Goal: Task Accomplishment & Management: Complete application form

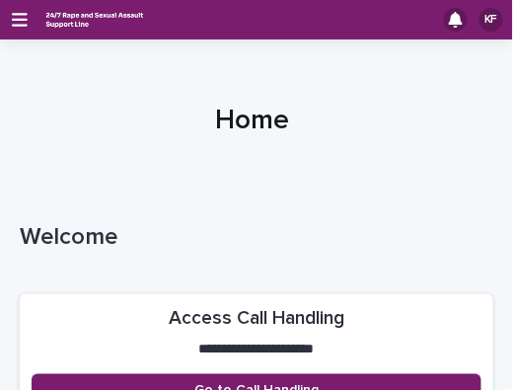
click at [24, 262] on div "Welcome" at bounding box center [257, 240] width 474 height 59
click at [15, 25] on icon "button" at bounding box center [20, 20] width 16 height 14
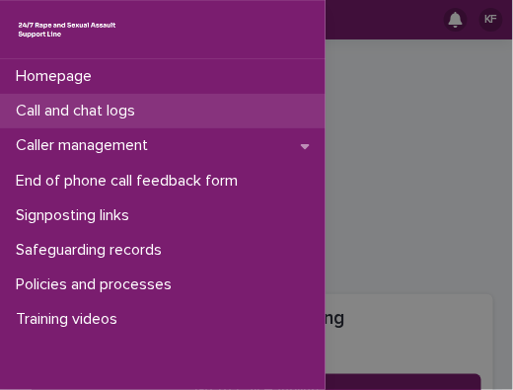
click at [40, 113] on p "Call and chat logs" at bounding box center [79, 111] width 143 height 19
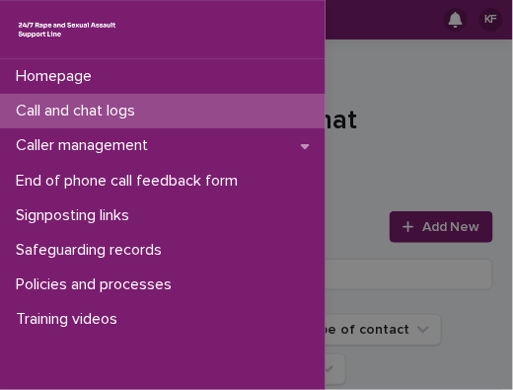
click at [401, 214] on div "Homepage Call and chat logs Caller management End of phone call feedback form S…" at bounding box center [256, 195] width 513 height 390
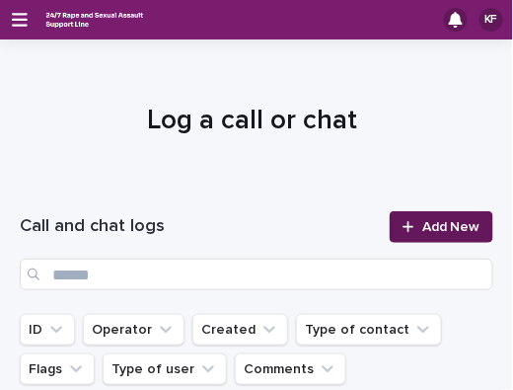
click at [401, 217] on link "Add New" at bounding box center [442, 227] width 104 height 32
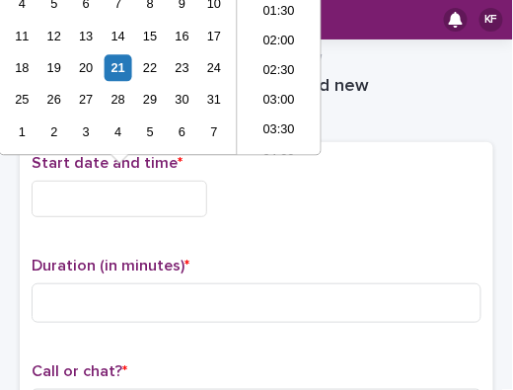
click at [184, 187] on input "text" at bounding box center [120, 199] width 176 height 37
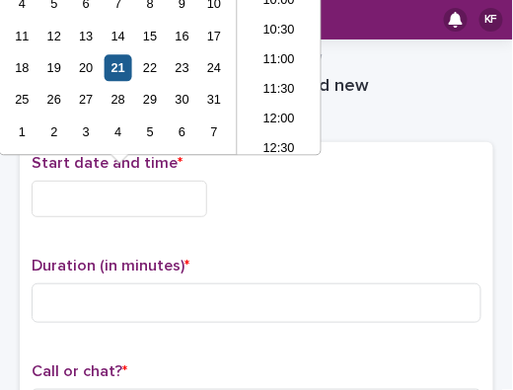
click at [119, 61] on div "21" at bounding box center [118, 67] width 27 height 27
click at [122, 196] on input "**********" at bounding box center [120, 199] width 176 height 37
click at [116, 197] on input "**********" at bounding box center [120, 199] width 176 height 37
click at [120, 198] on input "**********" at bounding box center [120, 199] width 176 height 37
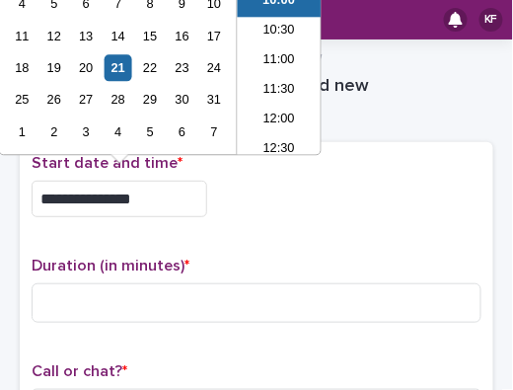
click at [131, 197] on input "**********" at bounding box center [120, 199] width 176 height 37
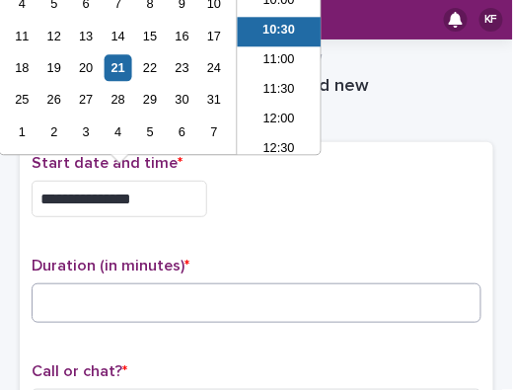
type input "**********"
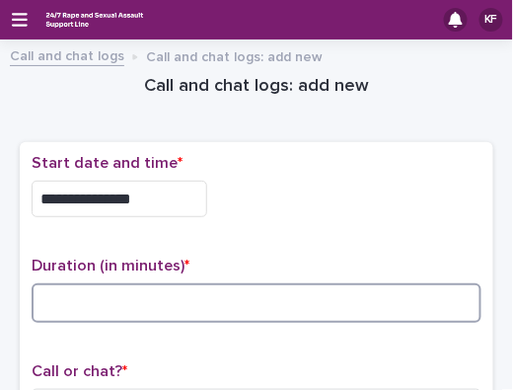
click at [106, 307] on input at bounding box center [257, 302] width 450 height 39
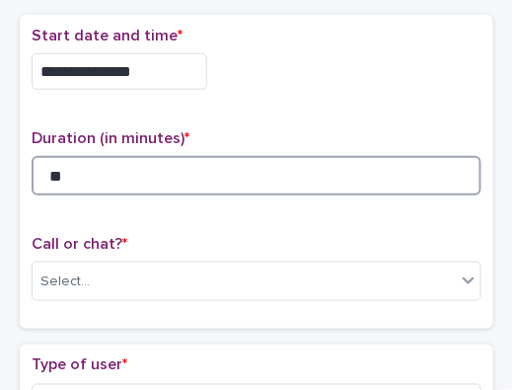
scroll to position [158, 0]
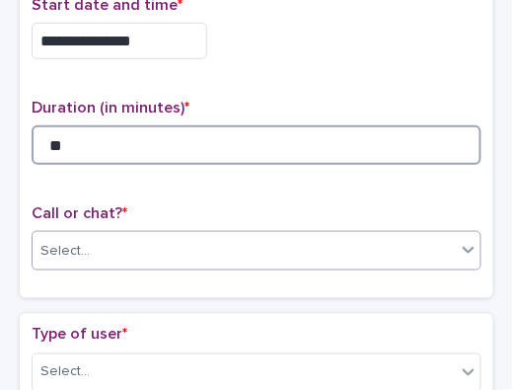
type input "**"
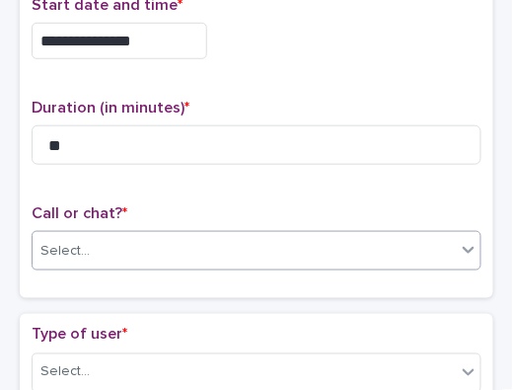
click at [221, 260] on div "Select..." at bounding box center [244, 251] width 423 height 33
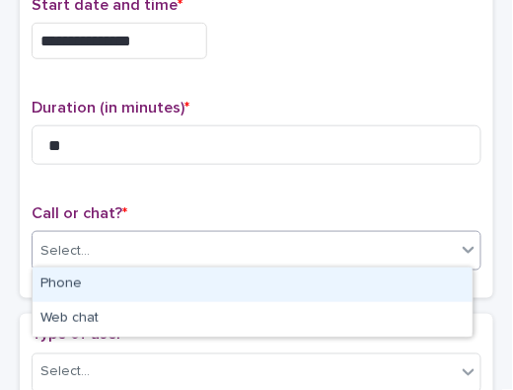
click at [211, 280] on div "Phone" at bounding box center [253, 284] width 440 height 35
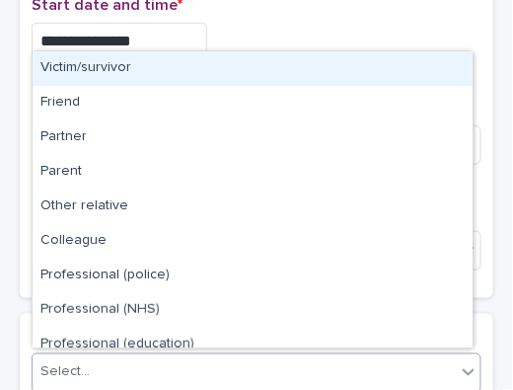
click at [187, 356] on div "Select..." at bounding box center [244, 372] width 423 height 33
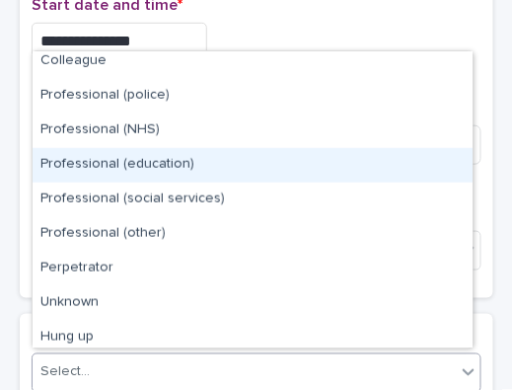
scroll to position [187, 0]
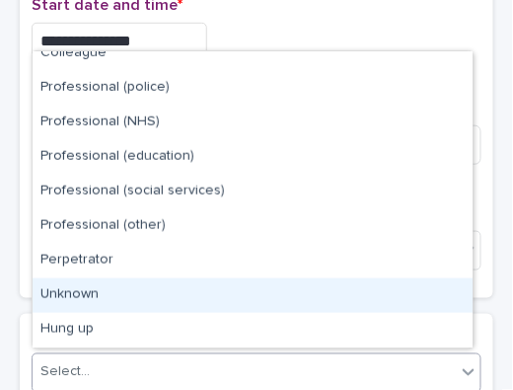
click at [229, 285] on div "Unknown" at bounding box center [253, 295] width 440 height 35
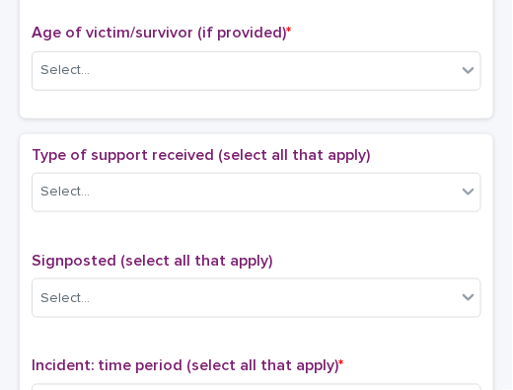
scroll to position [1011, 0]
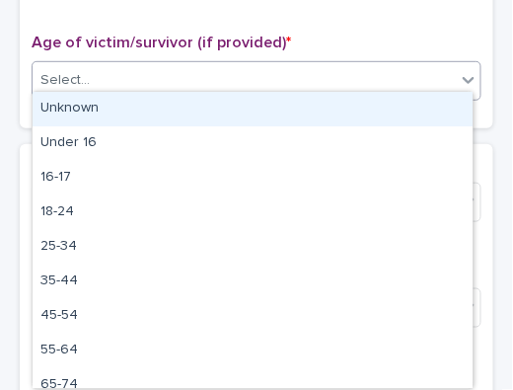
click at [238, 64] on div "Select..." at bounding box center [244, 80] width 423 height 33
click at [216, 103] on div "Unknown" at bounding box center [253, 109] width 440 height 35
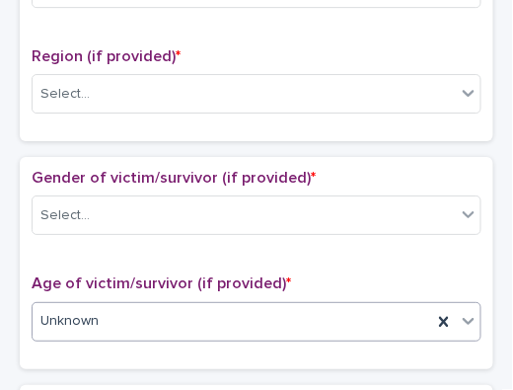
scroll to position [762, 0]
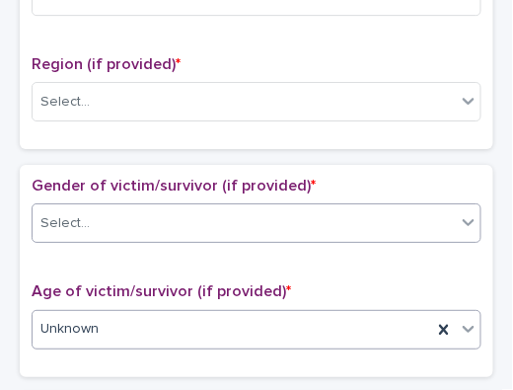
click at [262, 214] on div "Select..." at bounding box center [244, 223] width 423 height 33
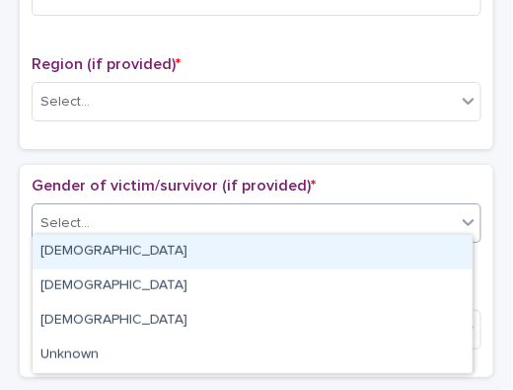
click at [223, 239] on div "[DEMOGRAPHIC_DATA]" at bounding box center [253, 252] width 440 height 35
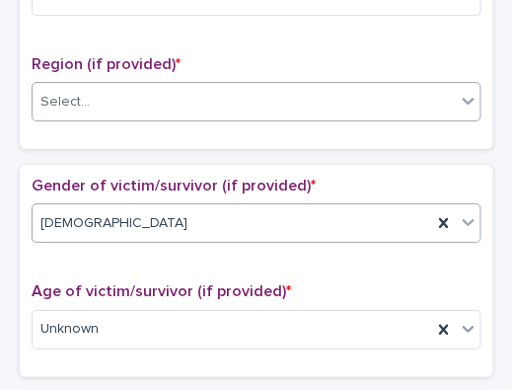
click at [247, 91] on div "Select..." at bounding box center [244, 102] width 423 height 33
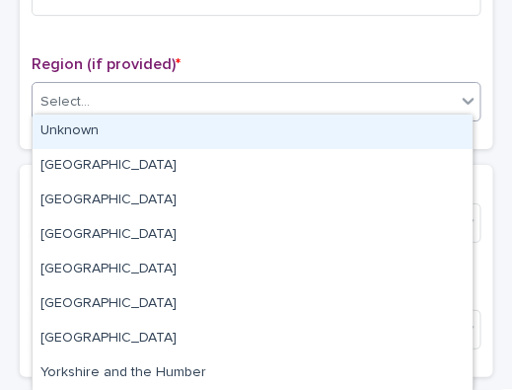
click at [216, 128] on div "Unknown" at bounding box center [253, 131] width 440 height 35
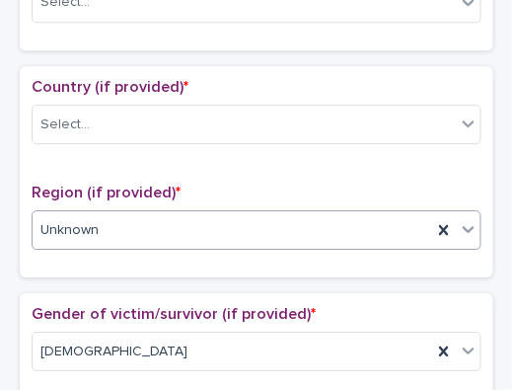
scroll to position [596, 0]
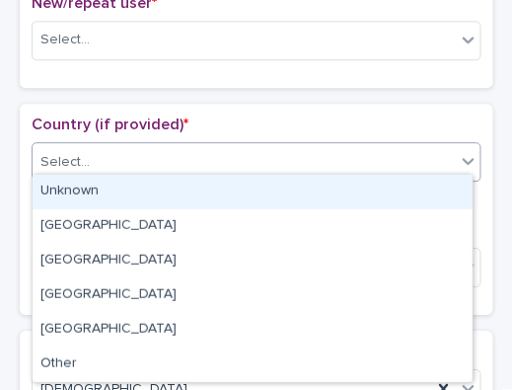
click at [303, 146] on div "Select..." at bounding box center [244, 162] width 423 height 33
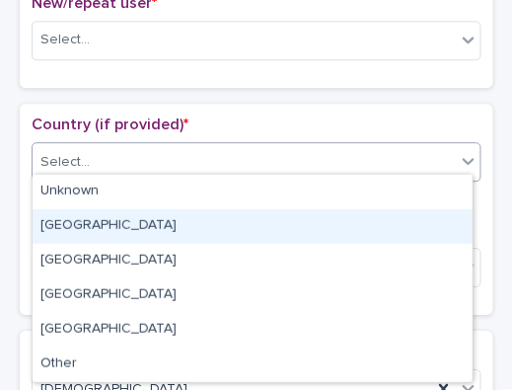
click at [211, 226] on div "[GEOGRAPHIC_DATA]" at bounding box center [253, 226] width 440 height 35
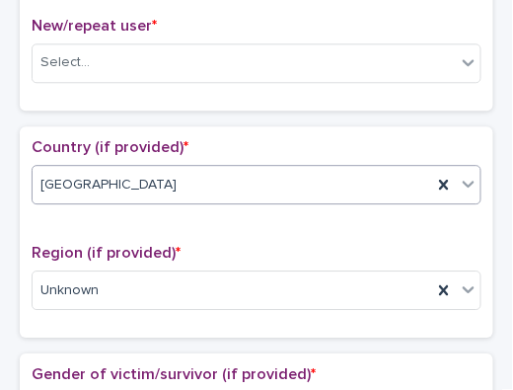
scroll to position [476, 0]
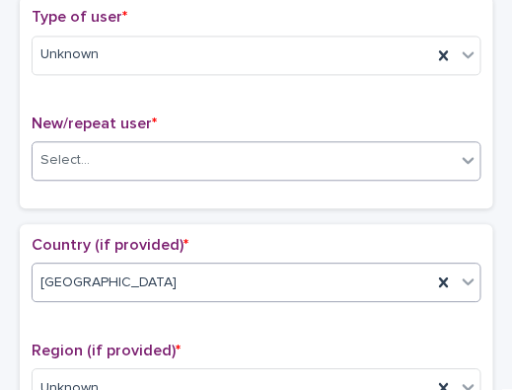
click at [296, 169] on div "Select..." at bounding box center [244, 160] width 423 height 33
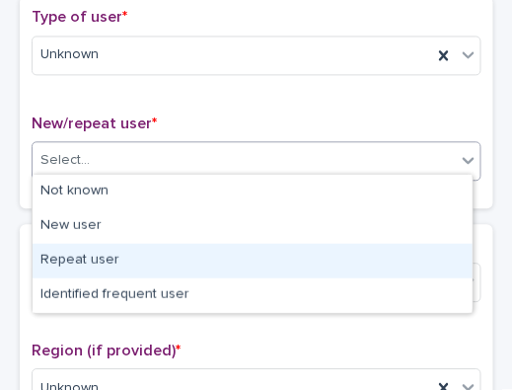
click at [205, 263] on div "Repeat user" at bounding box center [253, 261] width 440 height 35
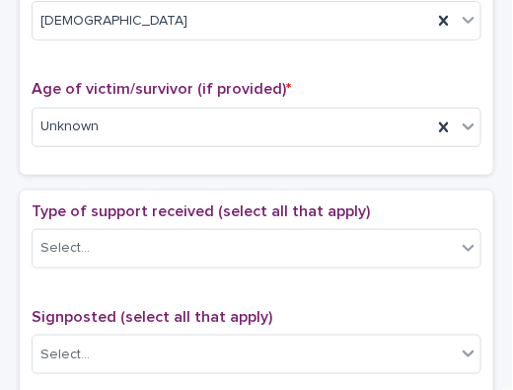
scroll to position [1003, 0]
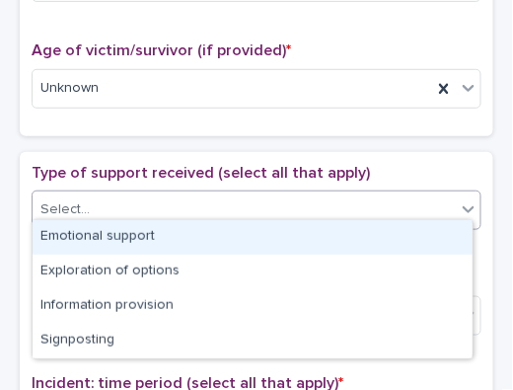
click at [296, 218] on div "Select..." at bounding box center [257, 209] width 450 height 39
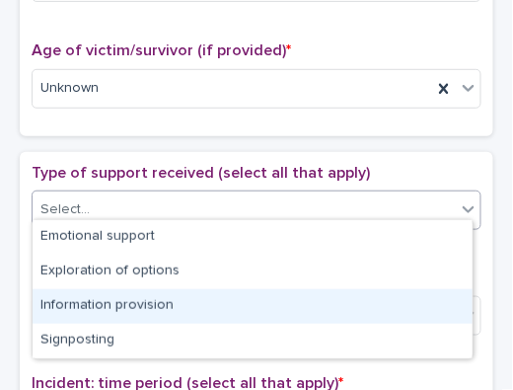
click at [203, 301] on div "Information provision" at bounding box center [253, 306] width 440 height 35
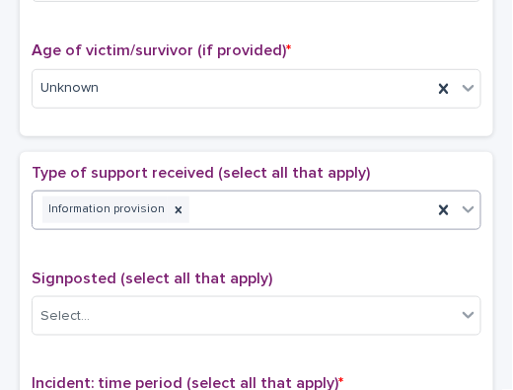
click at [237, 218] on div "Information provision" at bounding box center [257, 209] width 450 height 39
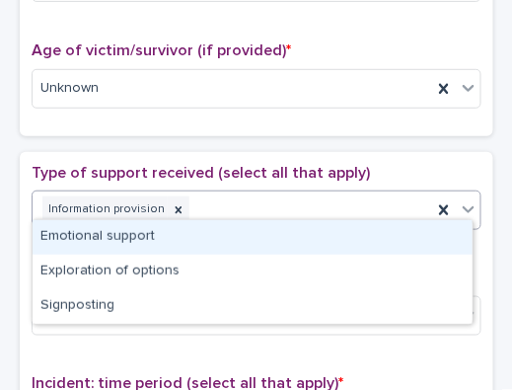
click at [240, 232] on div "Emotional support" at bounding box center [253, 237] width 440 height 35
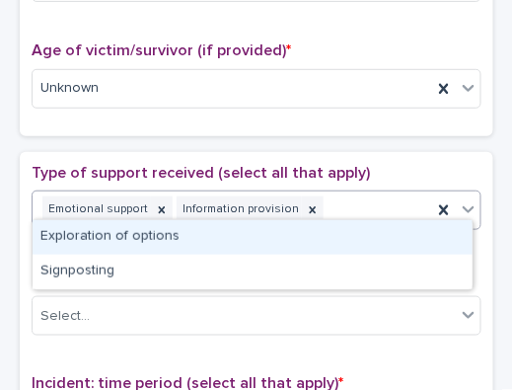
click at [324, 206] on div "Emotional support Information provision" at bounding box center [233, 209] width 400 height 35
click at [280, 240] on div "Exploration of options" at bounding box center [253, 237] width 440 height 35
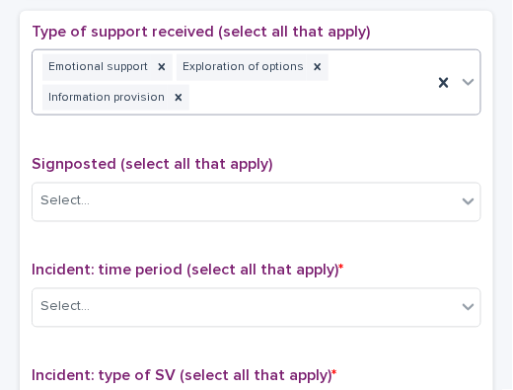
scroll to position [1204, 0]
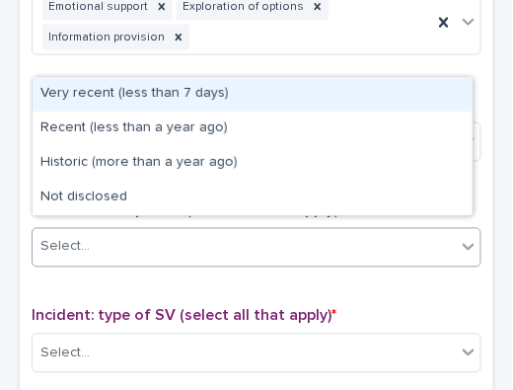
click at [264, 251] on div "Select..." at bounding box center [244, 247] width 423 height 33
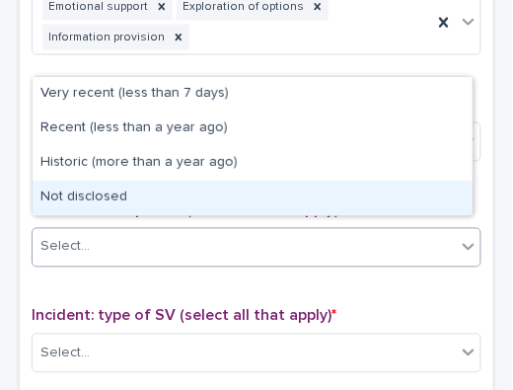
click at [247, 206] on div "Not disclosed" at bounding box center [253, 198] width 440 height 35
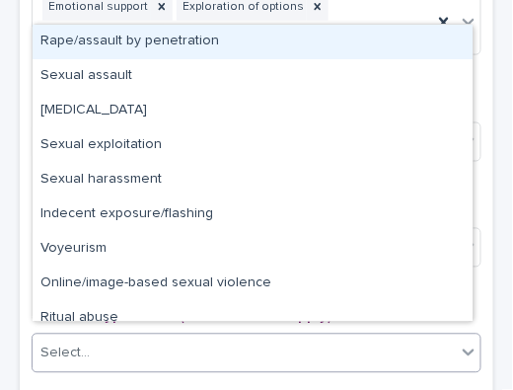
click at [187, 350] on div "Select..." at bounding box center [244, 353] width 423 height 33
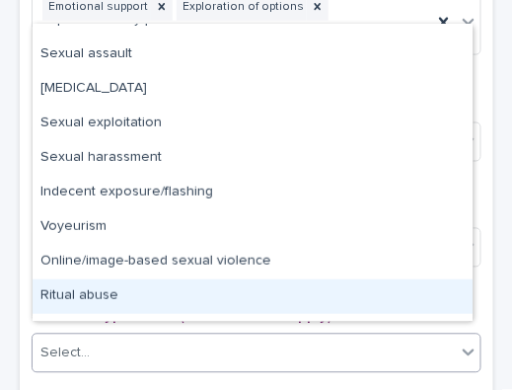
scroll to position [49, 0]
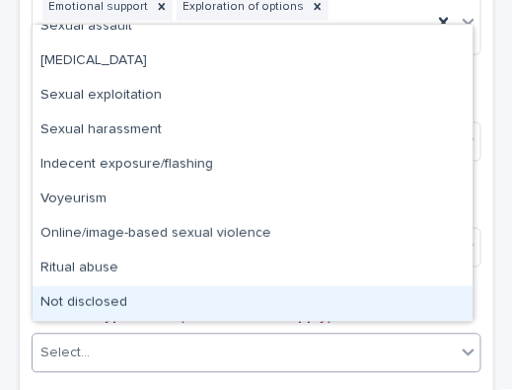
click at [420, 311] on div "Not disclosed" at bounding box center [253, 303] width 440 height 35
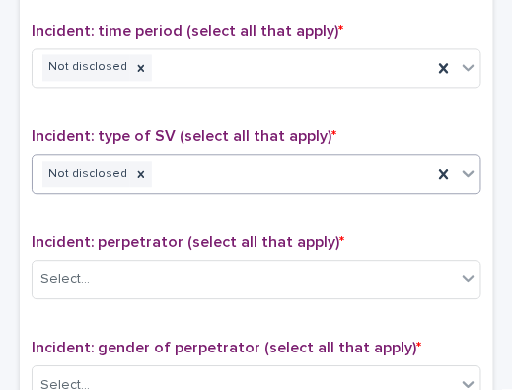
scroll to position [1406, 0]
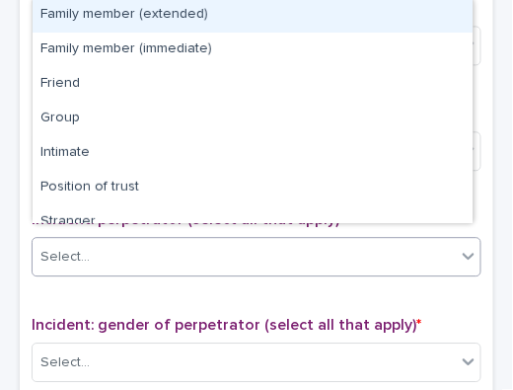
click at [317, 259] on div "Select..." at bounding box center [244, 257] width 423 height 33
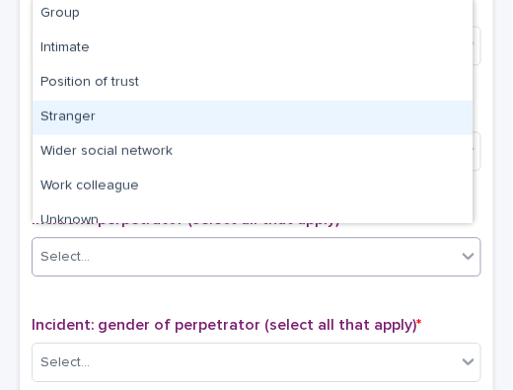
scroll to position [155, 0]
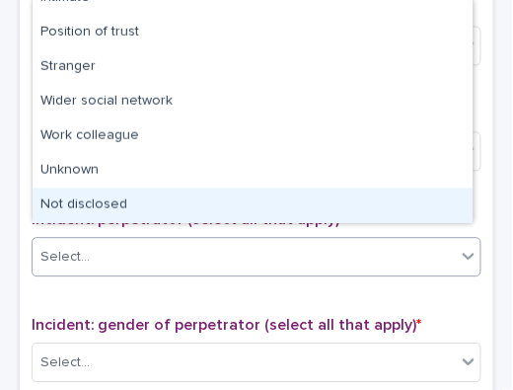
click at [424, 207] on div "Not disclosed" at bounding box center [253, 205] width 440 height 35
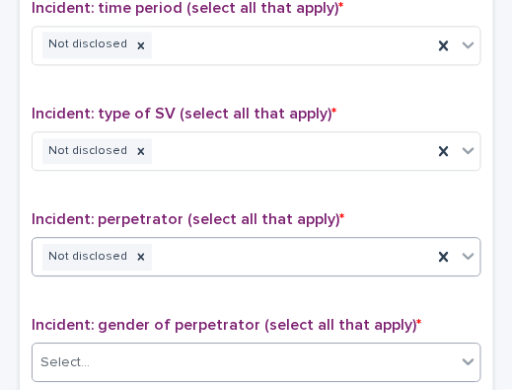
click at [276, 346] on div "Select..." at bounding box center [244, 362] width 423 height 33
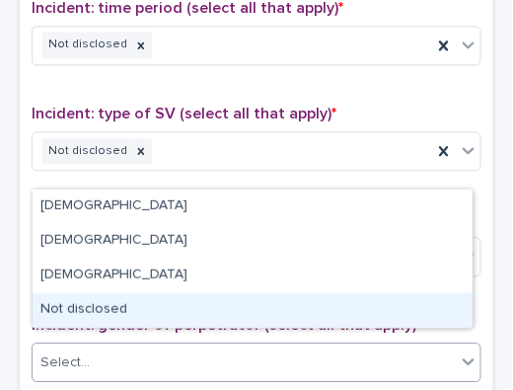
click at [274, 313] on div "Not disclosed" at bounding box center [253, 310] width 440 height 35
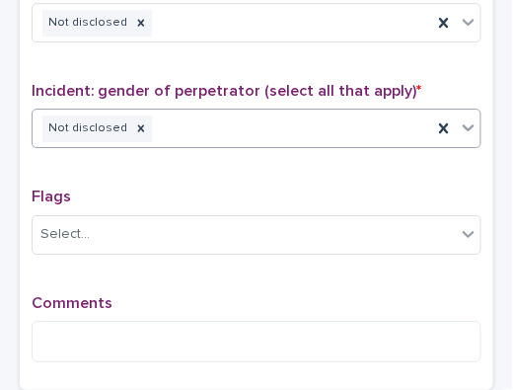
scroll to position [1663, 0]
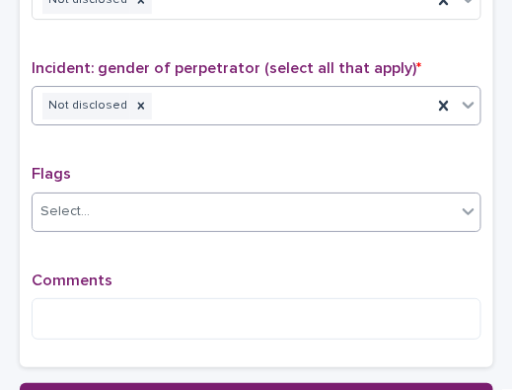
click at [444, 201] on div "Select..." at bounding box center [244, 211] width 423 height 33
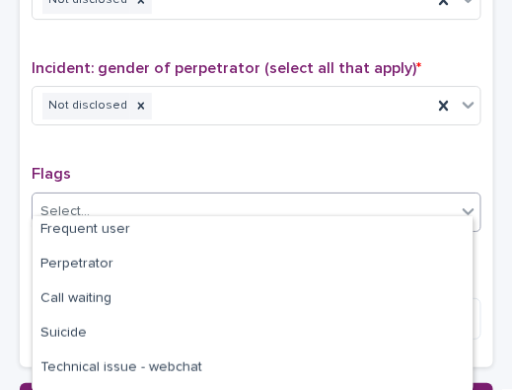
scroll to position [180, 0]
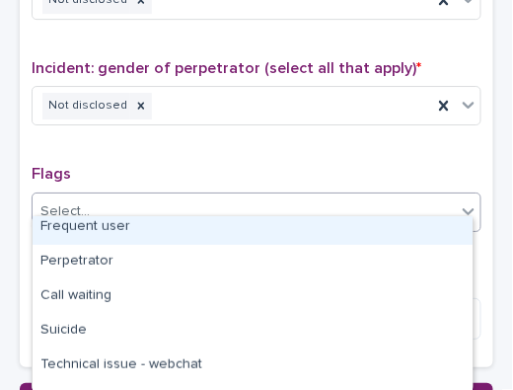
click at [374, 227] on div "Frequent user" at bounding box center [253, 227] width 440 height 35
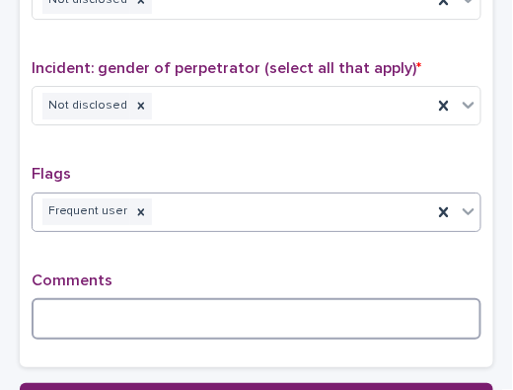
click at [222, 298] on textarea at bounding box center [257, 318] width 450 height 41
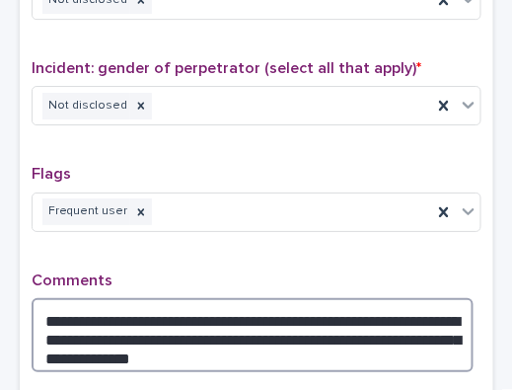
click at [105, 321] on textarea "**********" at bounding box center [253, 335] width 442 height 74
click at [317, 337] on textarea "**********" at bounding box center [253, 335] width 442 height 74
click at [342, 344] on textarea "**********" at bounding box center [253, 335] width 442 height 74
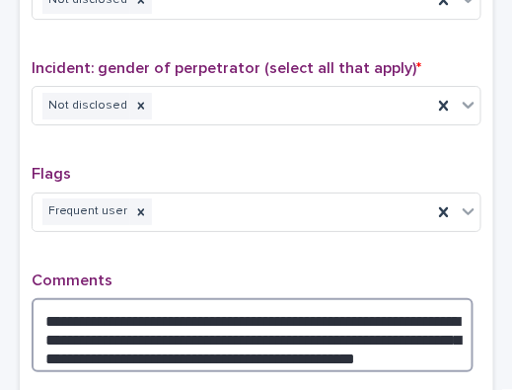
click at [396, 336] on textarea "**********" at bounding box center [253, 335] width 442 height 74
click at [437, 337] on textarea "**********" at bounding box center [253, 335] width 442 height 74
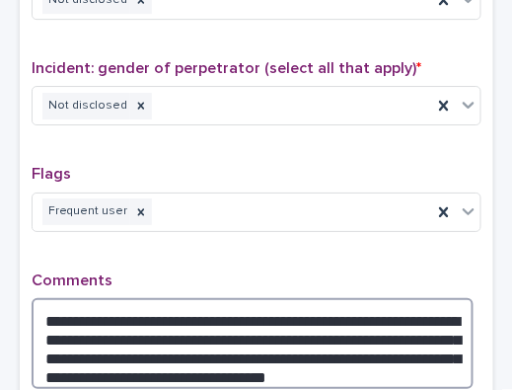
click at [237, 357] on textarea "**********" at bounding box center [253, 343] width 442 height 91
click at [249, 355] on textarea "**********" at bounding box center [253, 343] width 442 height 91
click at [323, 359] on textarea "**********" at bounding box center [253, 343] width 442 height 91
click at [334, 359] on textarea "**********" at bounding box center [253, 343] width 442 height 91
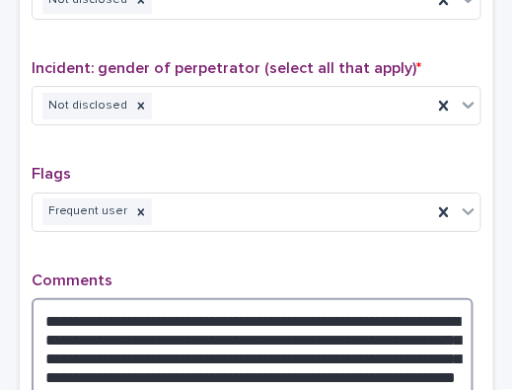
click at [238, 355] on textarea "**********" at bounding box center [253, 352] width 442 height 108
click at [253, 365] on textarea "**********" at bounding box center [253, 352] width 442 height 108
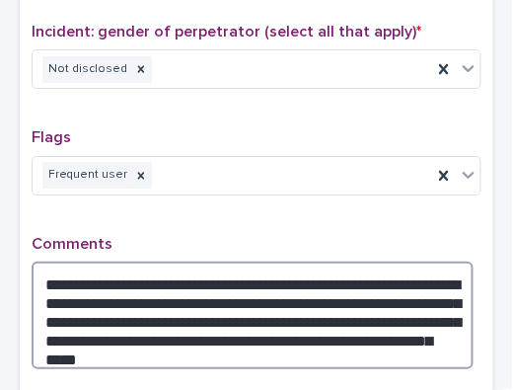
scroll to position [1775, 0]
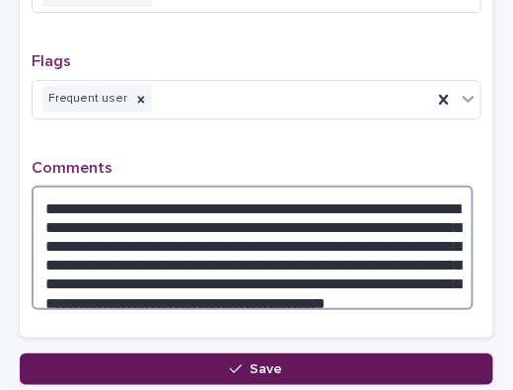
type textarea "**********"
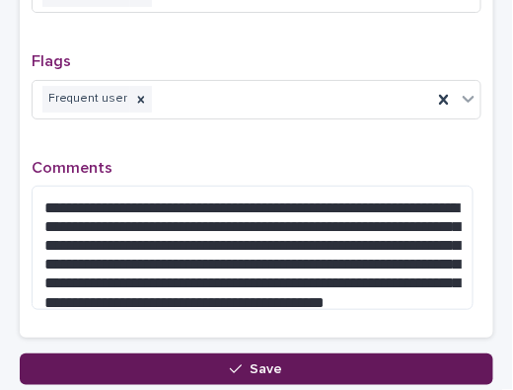
click at [108, 353] on button "Save" at bounding box center [257, 369] width 474 height 32
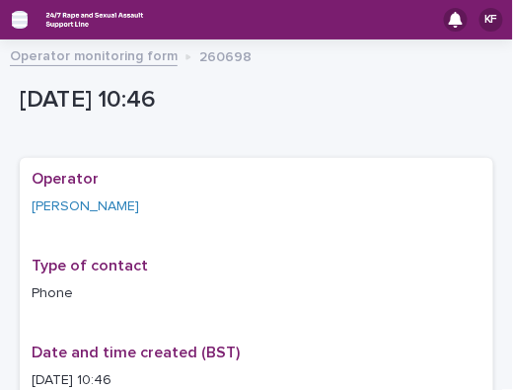
click at [27, 18] on icon "button" at bounding box center [20, 20] width 16 height 18
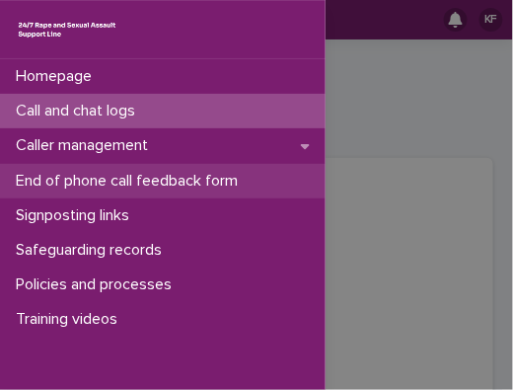
click at [44, 183] on p "End of phone call feedback form" at bounding box center [131, 181] width 246 height 19
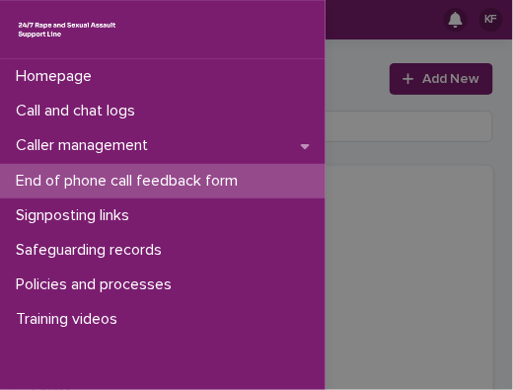
click at [388, 81] on div "Homepage Call and chat logs Caller management End of phone call feedback form S…" at bounding box center [256, 195] width 513 height 390
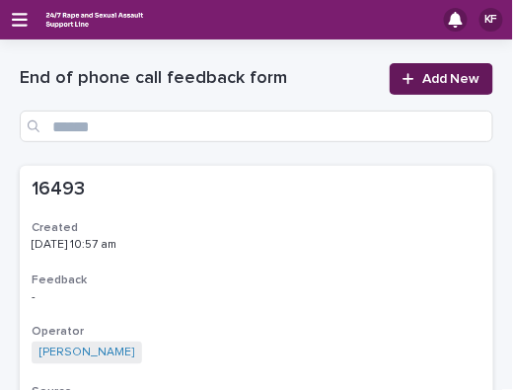
click at [390, 83] on link "Add New" at bounding box center [442, 79] width 104 height 32
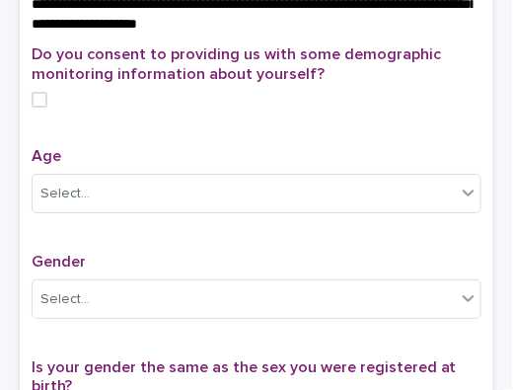
scroll to position [810, 0]
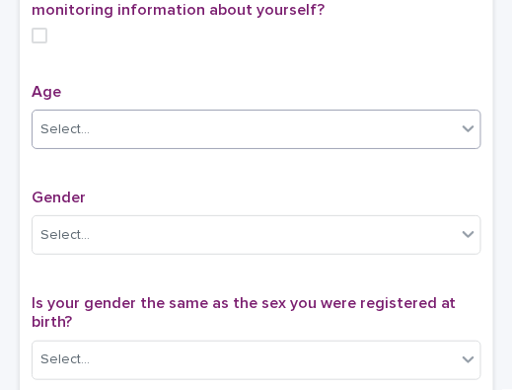
click at [384, 146] on div "Select..." at bounding box center [244, 129] width 423 height 33
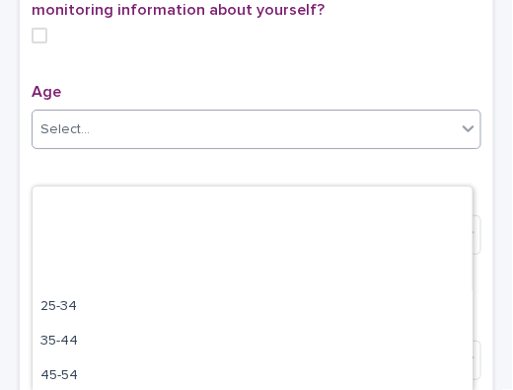
scroll to position [140, 0]
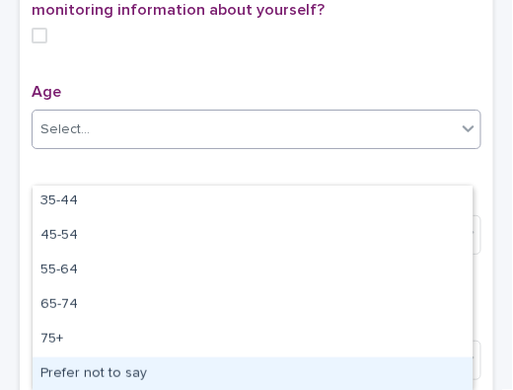
click at [310, 369] on div "Prefer not to say" at bounding box center [253, 374] width 440 height 35
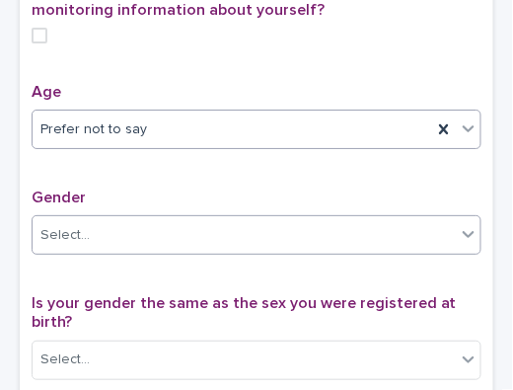
click at [292, 252] on div "Select..." at bounding box center [244, 235] width 423 height 33
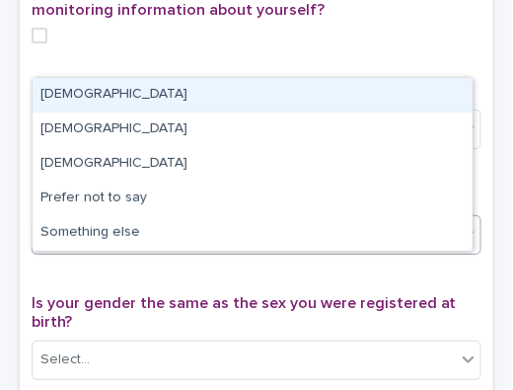
click at [266, 79] on div "[DEMOGRAPHIC_DATA]" at bounding box center [253, 95] width 440 height 35
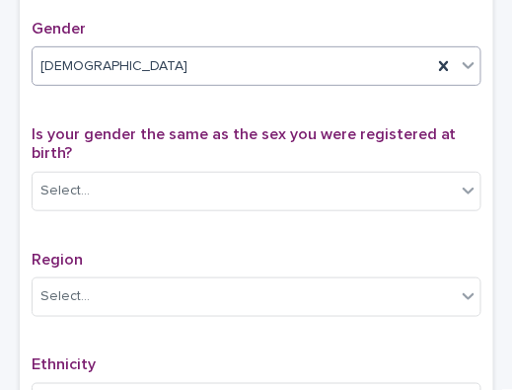
scroll to position [979, 0]
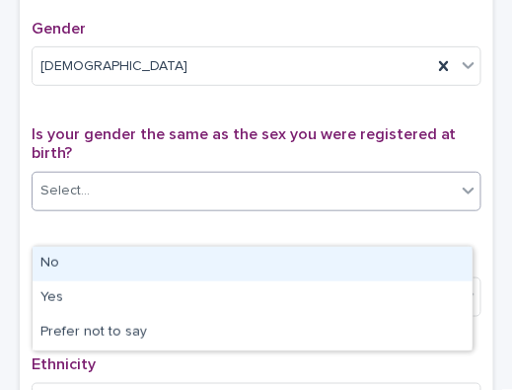
click at [269, 207] on div "Select..." at bounding box center [244, 191] width 423 height 33
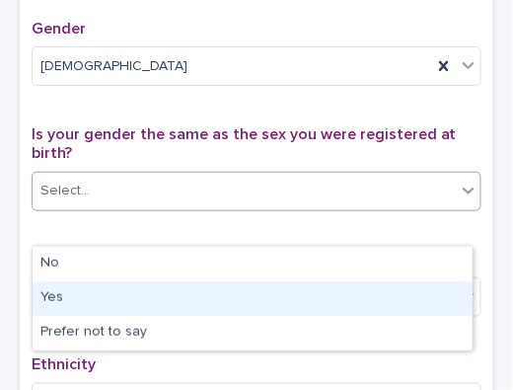
click at [234, 294] on div "Yes" at bounding box center [253, 298] width 440 height 35
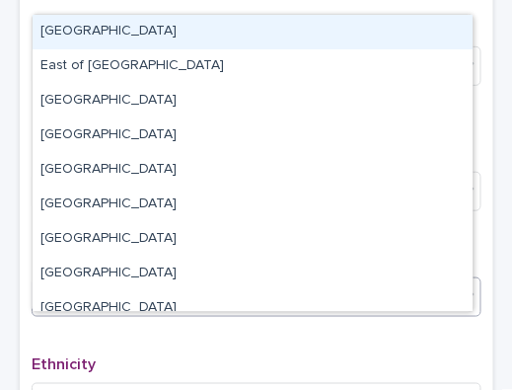
click at [212, 313] on div "Select..." at bounding box center [244, 296] width 423 height 33
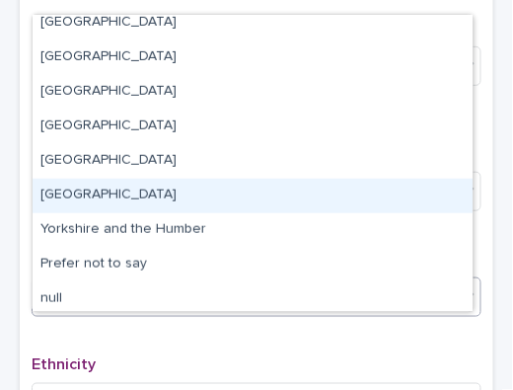
scroll to position [118, 0]
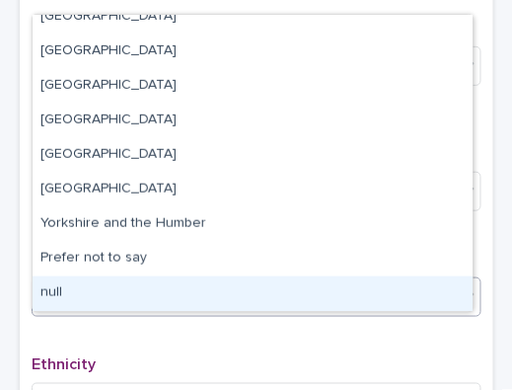
click at [368, 292] on div "null" at bounding box center [253, 293] width 440 height 35
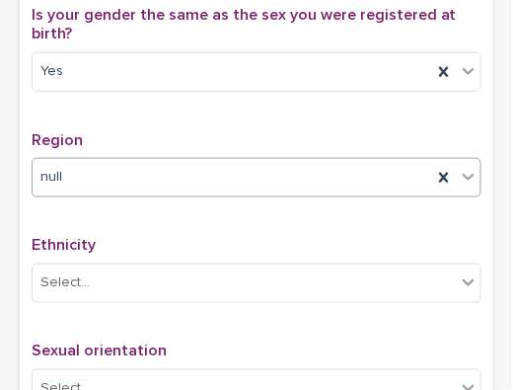
scroll to position [1152, 0]
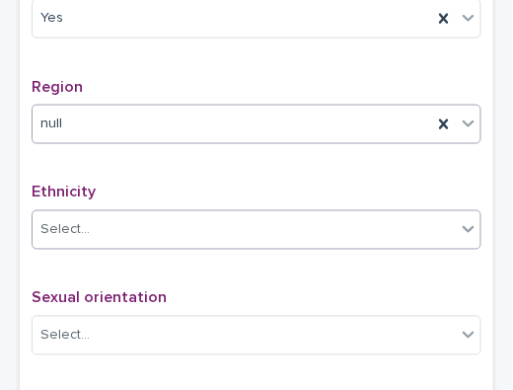
click at [343, 247] on div "Select..." at bounding box center [244, 230] width 423 height 33
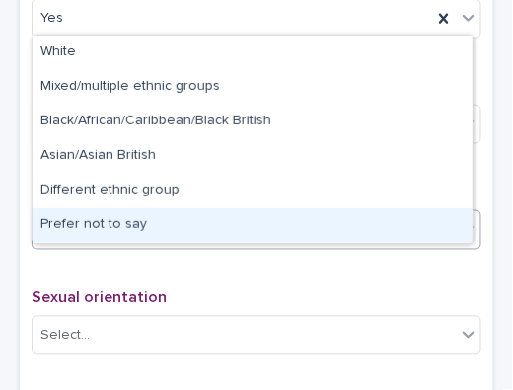
click at [318, 237] on div "Prefer not to say" at bounding box center [253, 225] width 440 height 35
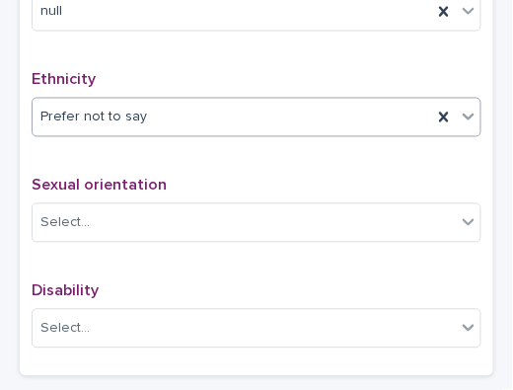
scroll to position [1302, 0]
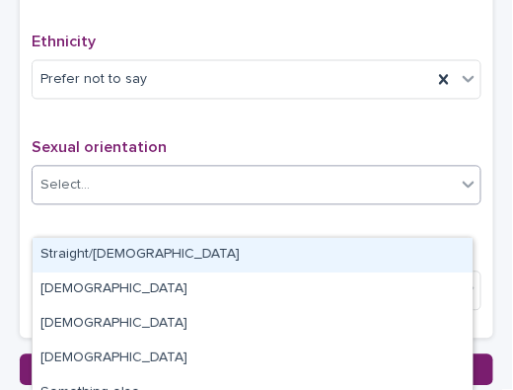
click at [276, 205] on div "Select..." at bounding box center [257, 185] width 450 height 39
click at [295, 262] on div "Straight/[DEMOGRAPHIC_DATA]" at bounding box center [253, 255] width 440 height 35
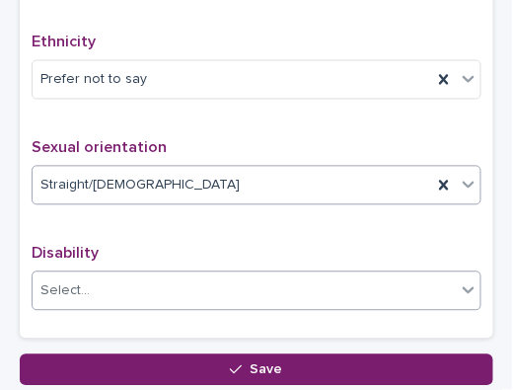
click at [279, 308] on div "Select..." at bounding box center [244, 291] width 423 height 33
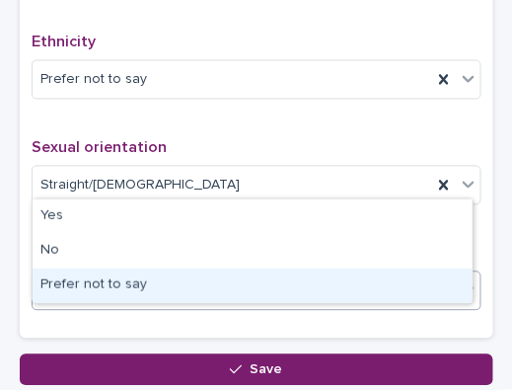
click at [256, 278] on div "Prefer not to say" at bounding box center [253, 285] width 440 height 35
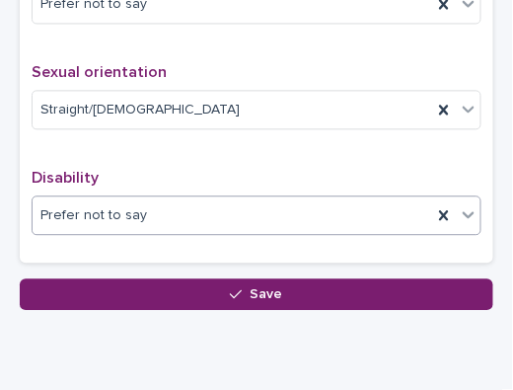
scroll to position [1460, 0]
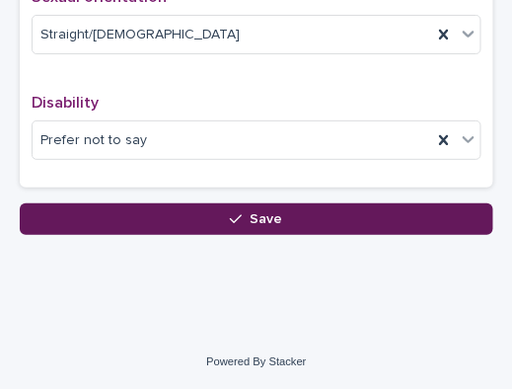
click at [324, 235] on button "Save" at bounding box center [257, 219] width 474 height 32
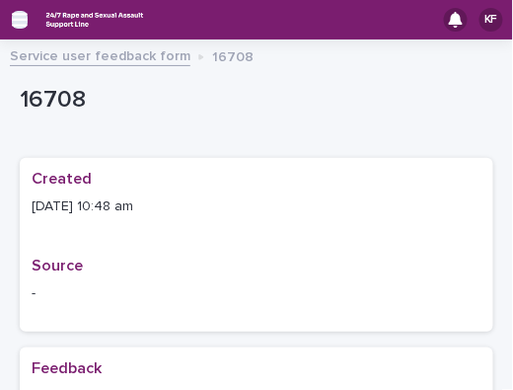
click at [21, 20] on icon "button" at bounding box center [20, 20] width 16 height 14
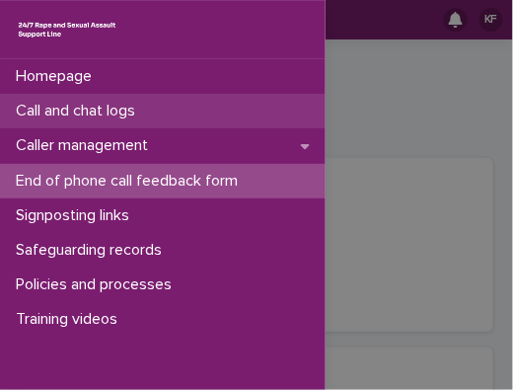
click at [32, 106] on p "Call and chat logs" at bounding box center [79, 111] width 143 height 19
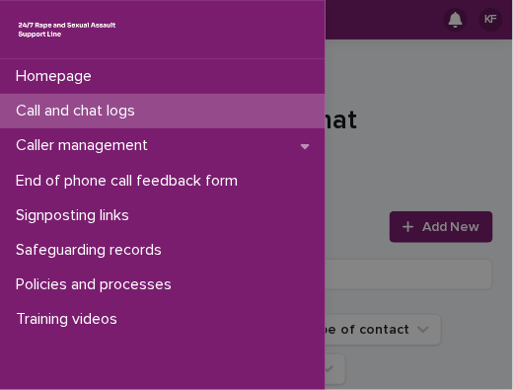
click link at bounding box center [163, 30] width 294 height 26
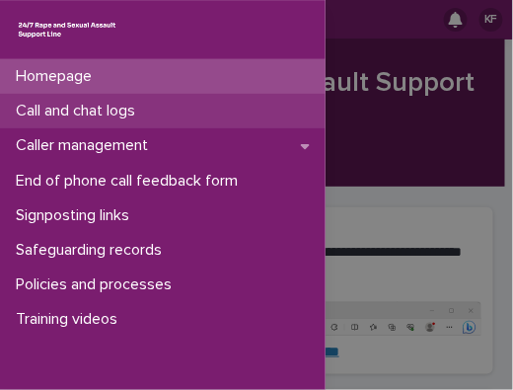
click at [201, 108] on div "Call and chat logs" at bounding box center [163, 111] width 326 height 35
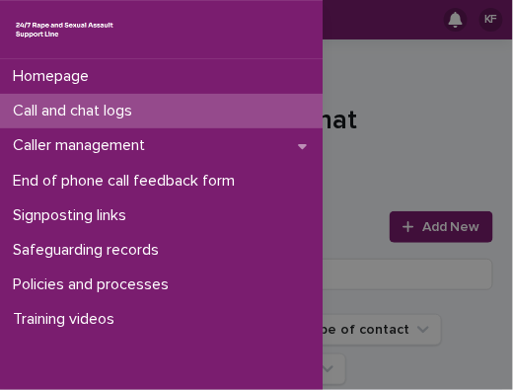
click at [151, 29] on link at bounding box center [160, 30] width 294 height 26
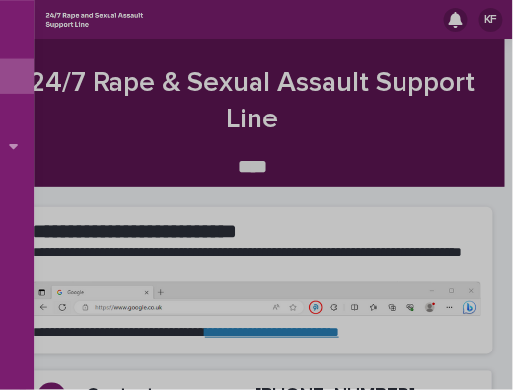
click at [150, 110] on div "Homepage Call and chat logs Caller management End of phone call feedback form S…" at bounding box center [256, 195] width 513 height 390
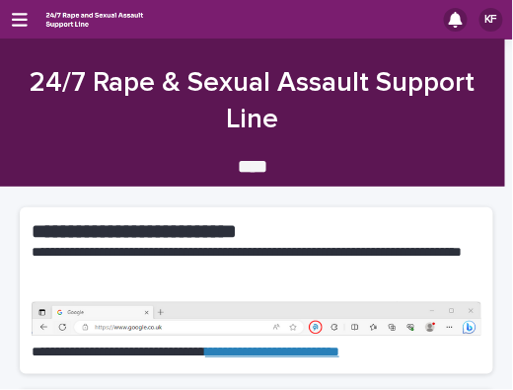
click at [28, 23] on div "KF" at bounding box center [256, 19] width 513 height 39
click at [24, 17] on icon "button" at bounding box center [20, 20] width 16 height 18
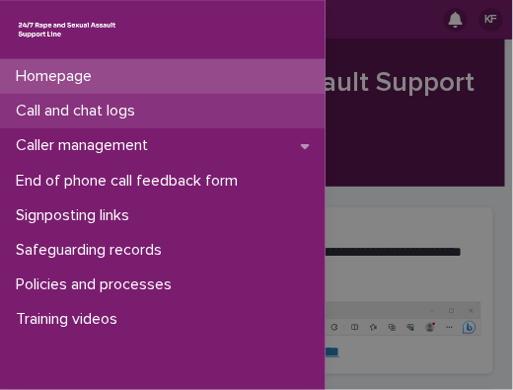
click at [18, 116] on p "Call and chat logs" at bounding box center [79, 111] width 143 height 19
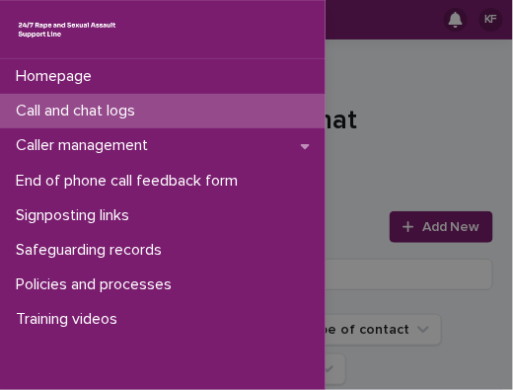
click at [433, 226] on div "Homepage Call and chat logs Caller management End of phone call feedback form S…" at bounding box center [256, 195] width 513 height 390
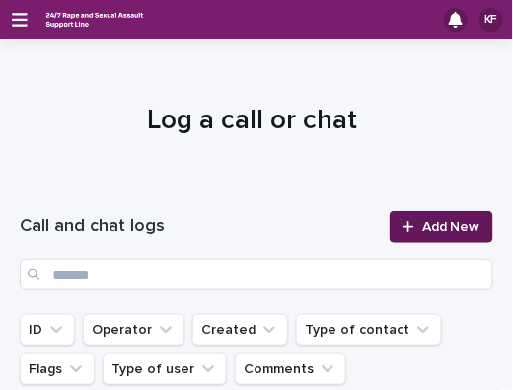
click at [455, 226] on span "Add New" at bounding box center [451, 227] width 58 height 14
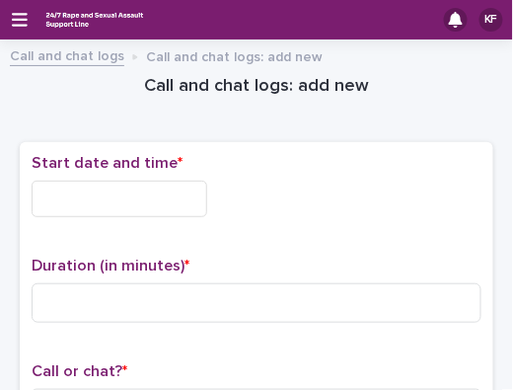
click at [179, 204] on input "text" at bounding box center [120, 199] width 176 height 37
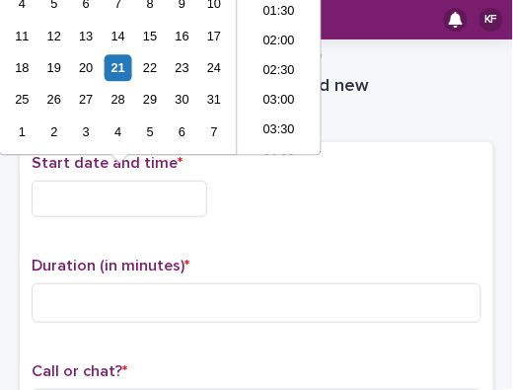
scroll to position [572, 0]
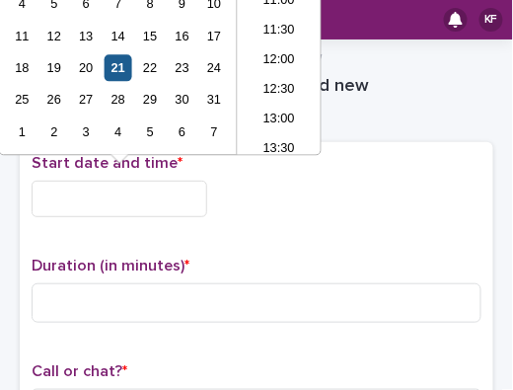
click at [108, 73] on div "21" at bounding box center [118, 67] width 27 height 27
click at [117, 198] on input "**********" at bounding box center [120, 199] width 176 height 37
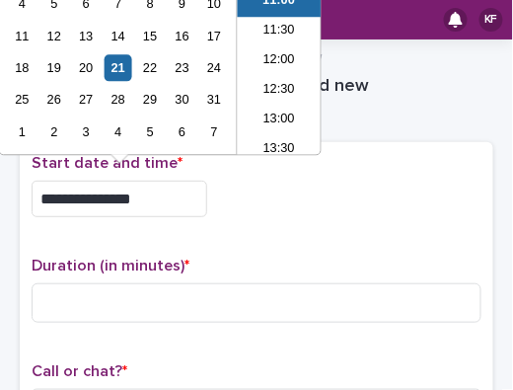
click at [116, 194] on input "**********" at bounding box center [120, 199] width 176 height 37
click at [138, 198] on input "**********" at bounding box center [120, 199] width 176 height 37
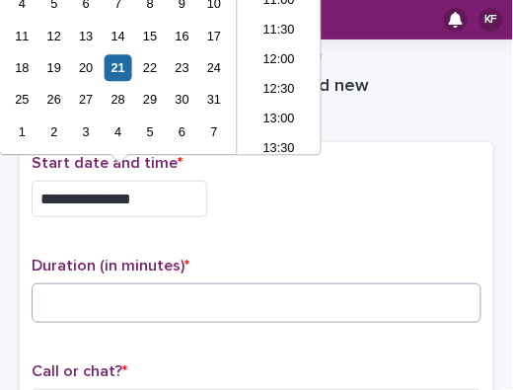
type input "**********"
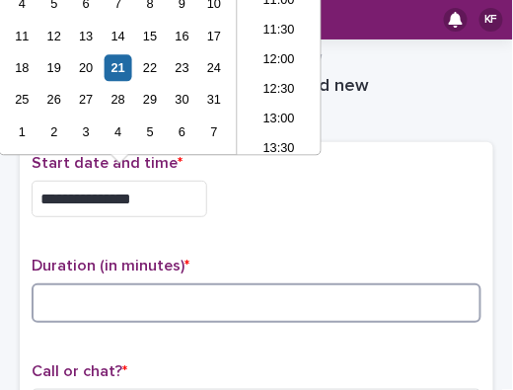
click at [93, 296] on input at bounding box center [257, 302] width 450 height 39
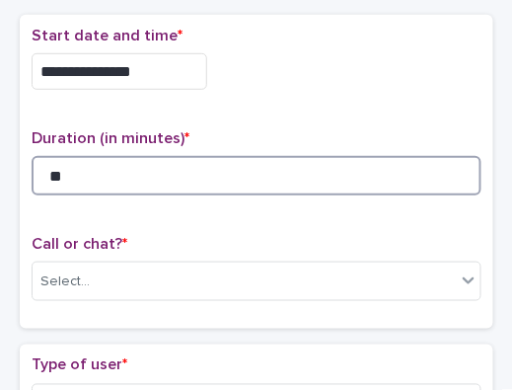
scroll to position [165, 0]
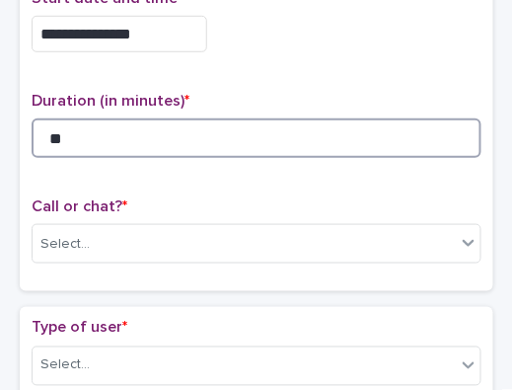
click at [69, 121] on input "**" at bounding box center [257, 137] width 450 height 39
click at [64, 132] on input "**" at bounding box center [257, 137] width 450 height 39
type input "**"
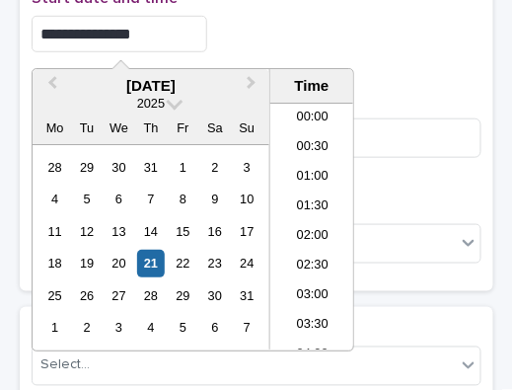
click at [142, 33] on input "**********" at bounding box center [120, 34] width 176 height 37
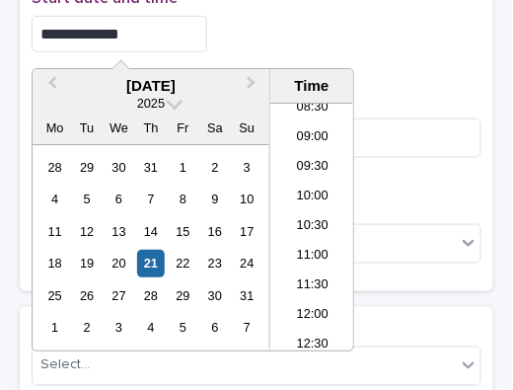
click at [118, 32] on input "**********" at bounding box center [120, 34] width 176 height 37
click at [135, 26] on input "**********" at bounding box center [120, 34] width 176 height 37
type input "**********"
click at [148, 357] on div "Select..." at bounding box center [244, 365] width 423 height 33
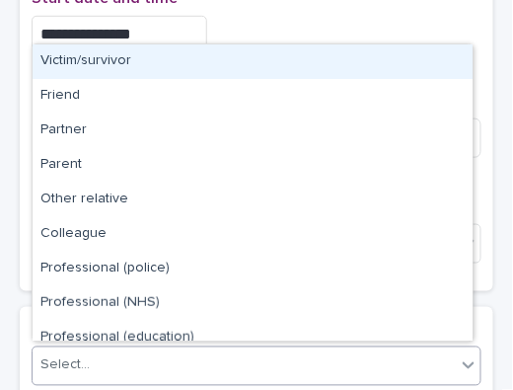
click at [90, 69] on div "Victim/survivor" at bounding box center [253, 61] width 440 height 35
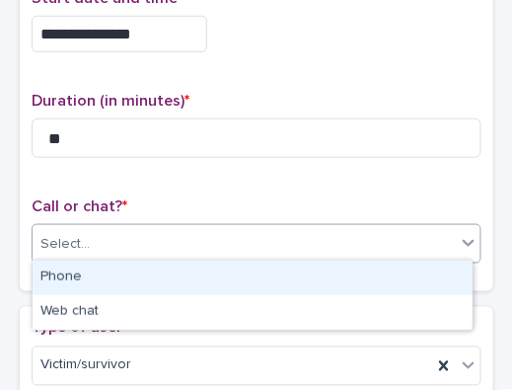
click at [68, 239] on div "Select..." at bounding box center [64, 244] width 49 height 21
click at [71, 271] on div "Phone" at bounding box center [253, 278] width 440 height 35
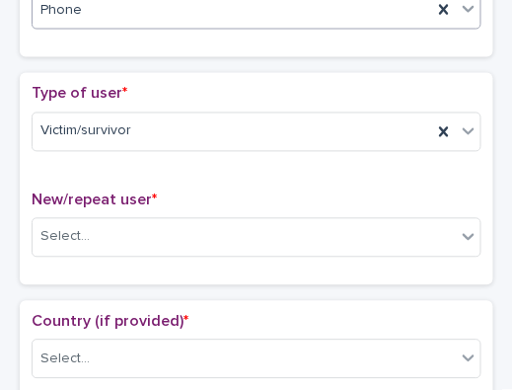
scroll to position [451, 0]
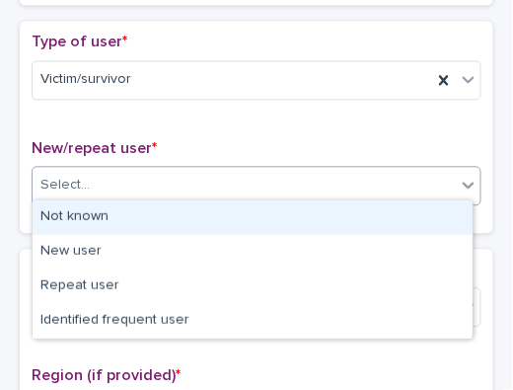
click at [250, 184] on div "Select..." at bounding box center [244, 185] width 423 height 33
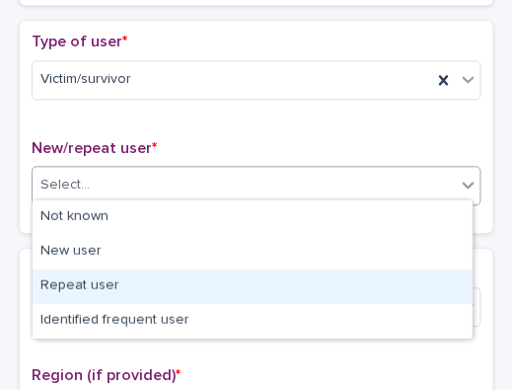
click at [170, 288] on div "Repeat user" at bounding box center [253, 286] width 440 height 35
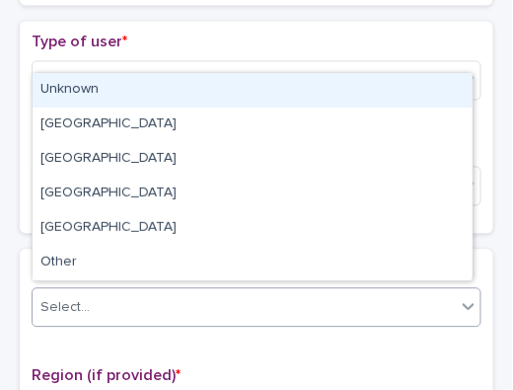
click at [160, 310] on div "Select..." at bounding box center [244, 307] width 423 height 33
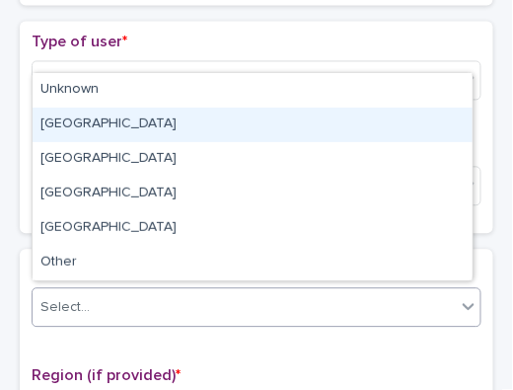
click at [115, 119] on div "[GEOGRAPHIC_DATA]" at bounding box center [253, 125] width 440 height 35
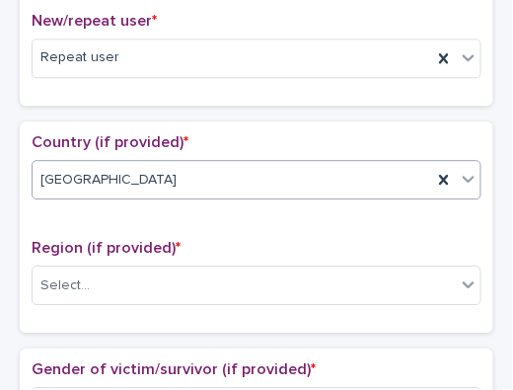
scroll to position [632, 0]
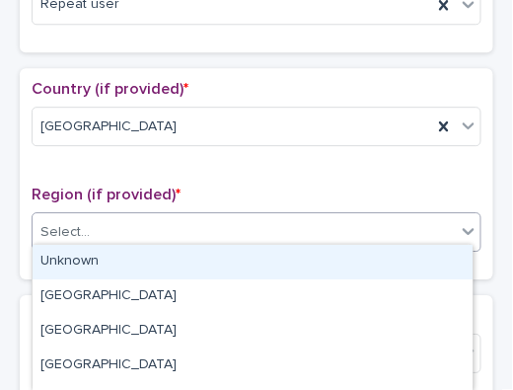
click at [270, 216] on div "Select..." at bounding box center [244, 232] width 423 height 33
click at [200, 250] on div "Unknown" at bounding box center [253, 262] width 440 height 35
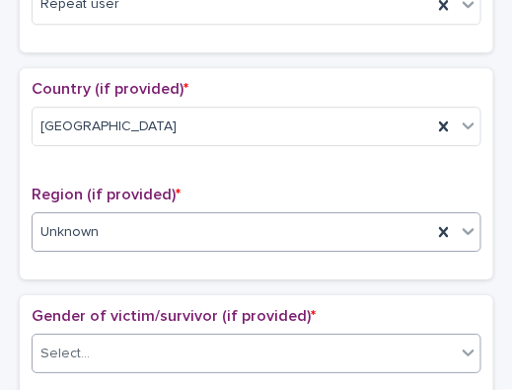
click at [160, 334] on div "Select..." at bounding box center [257, 353] width 450 height 39
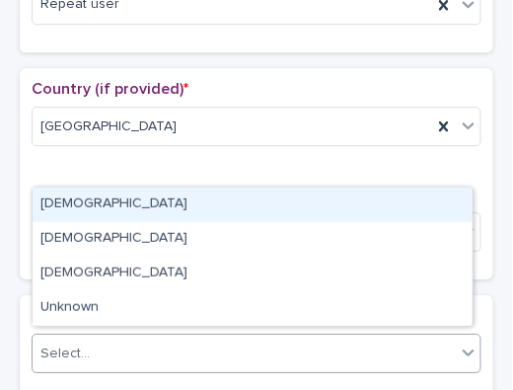
click at [120, 202] on div "[DEMOGRAPHIC_DATA]" at bounding box center [253, 204] width 440 height 35
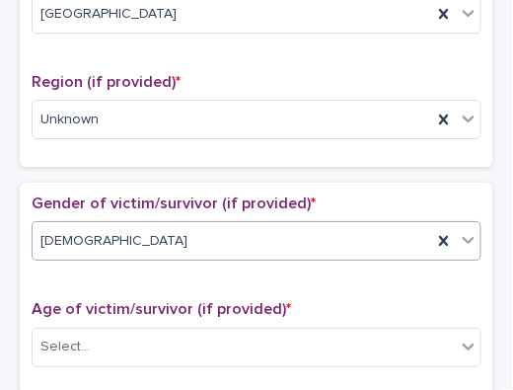
scroll to position [834, 0]
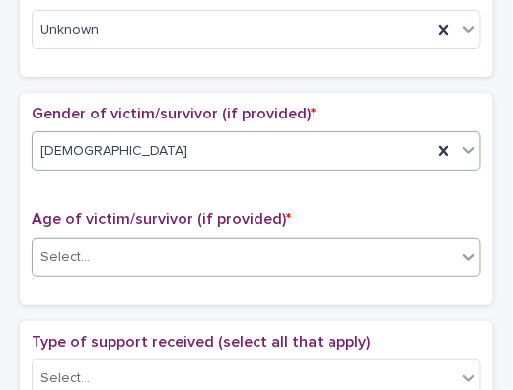
click at [316, 258] on div "Select..." at bounding box center [244, 257] width 423 height 33
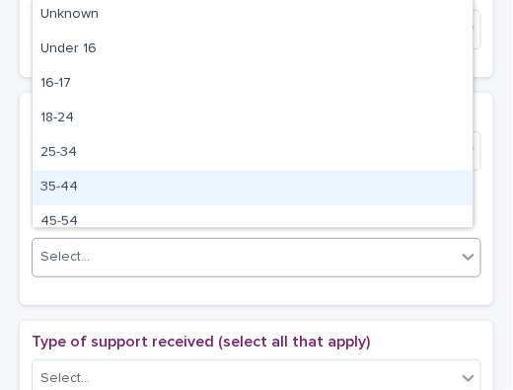
click at [160, 191] on div "35-44" at bounding box center [253, 188] width 440 height 35
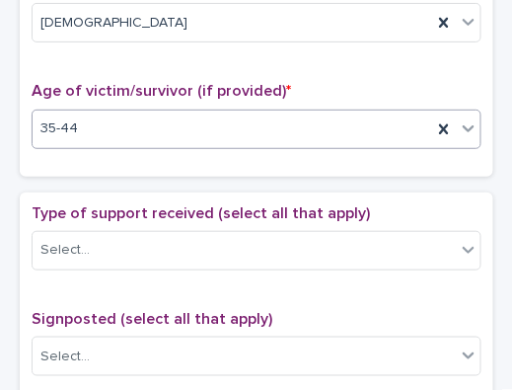
scroll to position [1000, 0]
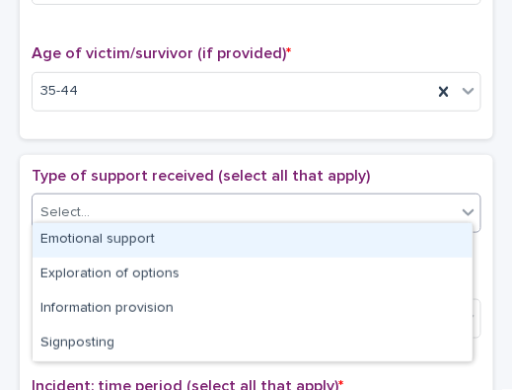
click at [251, 214] on div "Select..." at bounding box center [244, 212] width 423 height 33
click at [113, 240] on div "Emotional support" at bounding box center [253, 240] width 440 height 35
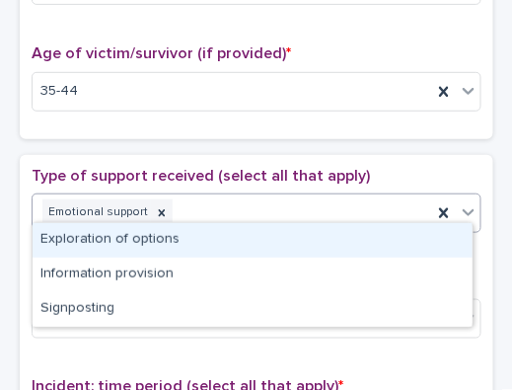
click at [224, 197] on div "Emotional support" at bounding box center [233, 212] width 400 height 35
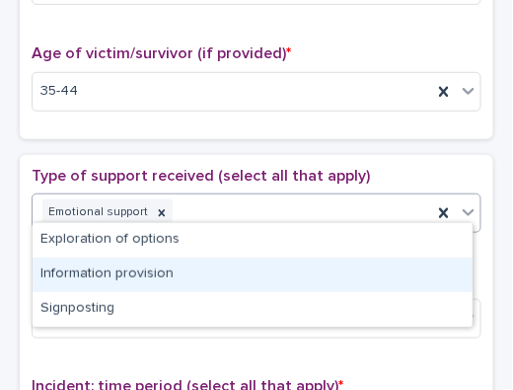
click at [150, 268] on div "Information provision" at bounding box center [253, 275] width 440 height 35
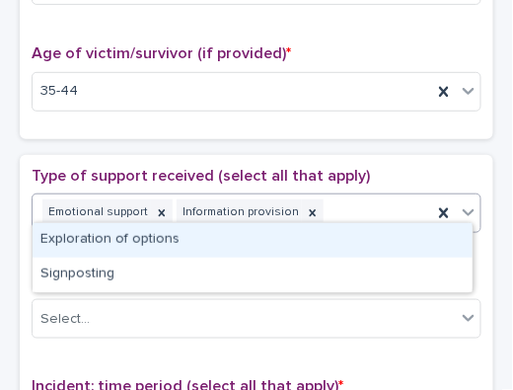
click at [325, 209] on div "Emotional support Information provision" at bounding box center [233, 212] width 400 height 35
click at [298, 225] on div "Exploration of options" at bounding box center [253, 240] width 440 height 35
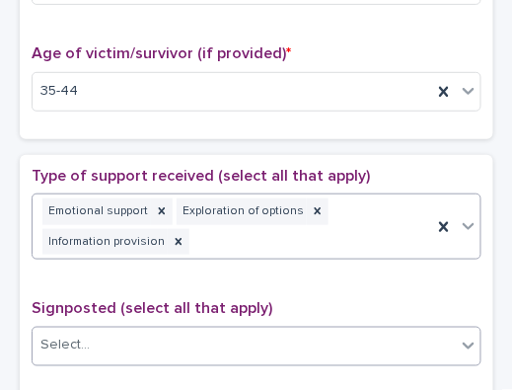
scroll to position [1013, 0]
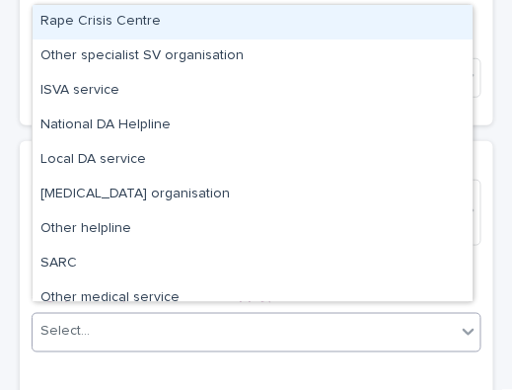
click at [134, 323] on div "Select..." at bounding box center [244, 332] width 423 height 33
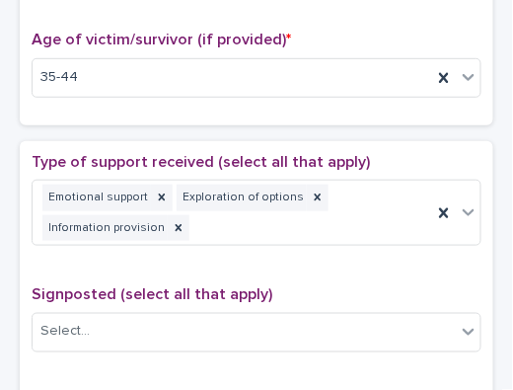
click at [495, 349] on div "**********" at bounding box center [256, 100] width 513 height 2125
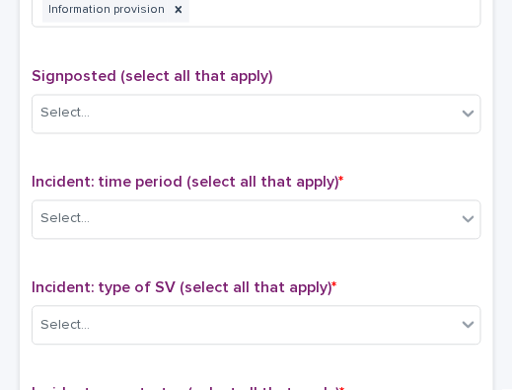
scroll to position [1299, 0]
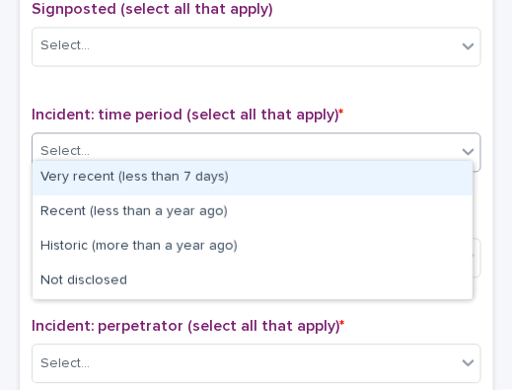
click at [304, 151] on div "Select..." at bounding box center [244, 152] width 423 height 33
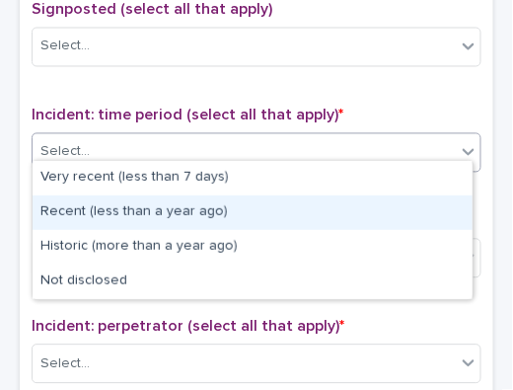
click at [253, 210] on div "Recent (less than a year ago)" at bounding box center [253, 212] width 440 height 35
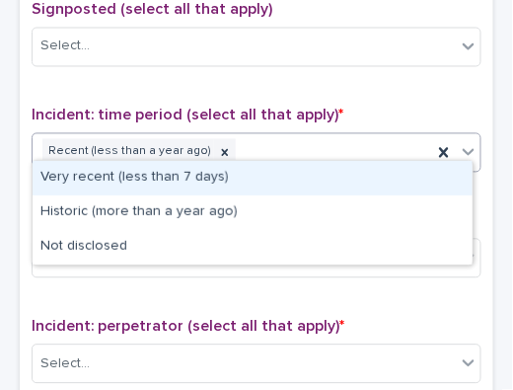
click at [266, 135] on div "Recent (less than a year ago)" at bounding box center [233, 152] width 400 height 35
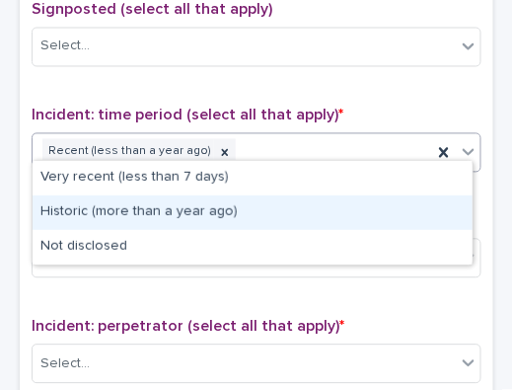
click at [222, 206] on div "Historic (more than a year ago)" at bounding box center [253, 212] width 440 height 35
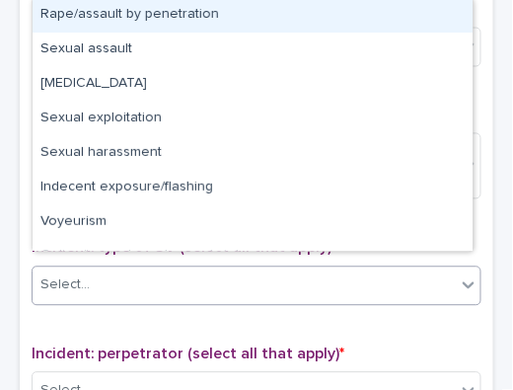
click at [158, 269] on div "Select..." at bounding box center [244, 285] width 423 height 33
click at [155, 16] on div "Rape/assault by penetration" at bounding box center [253, 15] width 440 height 35
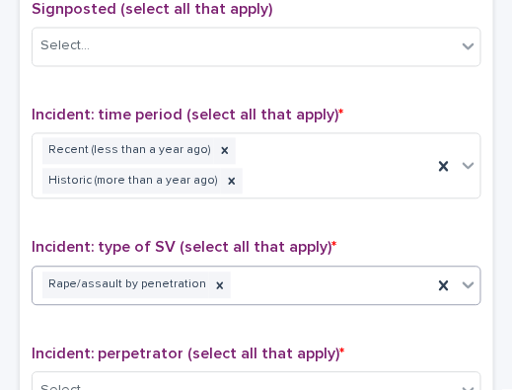
click at [237, 272] on div "Rape/assault by penetration" at bounding box center [233, 285] width 400 height 35
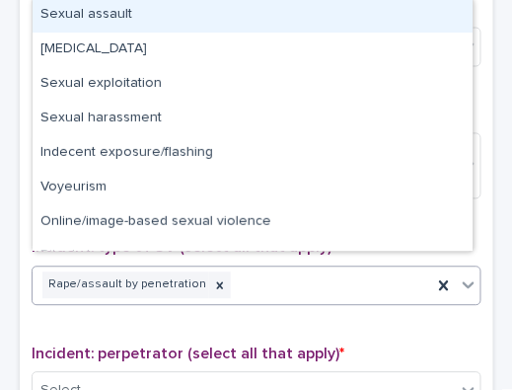
click at [195, 22] on div "Sexual assault" at bounding box center [253, 15] width 440 height 35
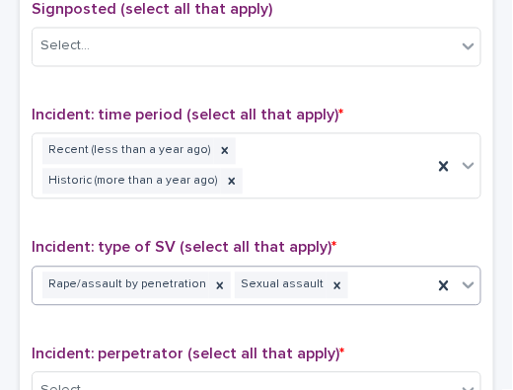
click at [357, 296] on div "Incident: type of SV (select all that apply) * option Sexual assault, selected.…" at bounding box center [257, 280] width 450 height 82
click at [352, 276] on div "Rape/assault by penetration Sexual assault" at bounding box center [233, 285] width 400 height 35
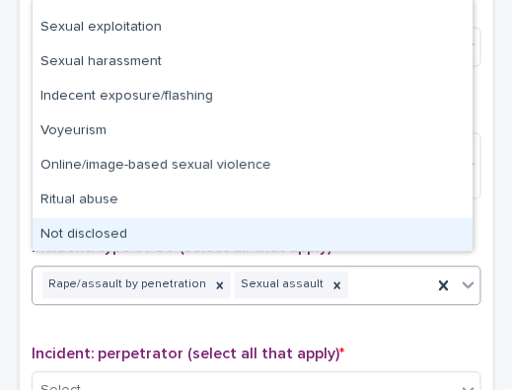
scroll to position [24, 0]
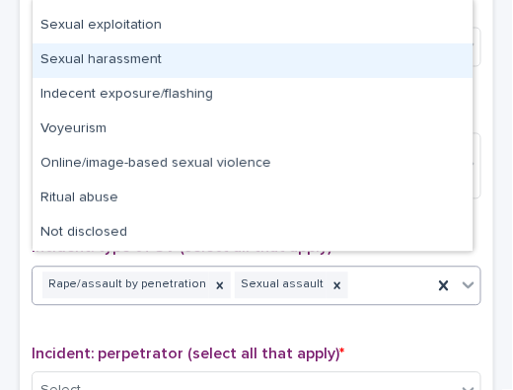
click at [176, 63] on div "Sexual harassment" at bounding box center [253, 60] width 440 height 35
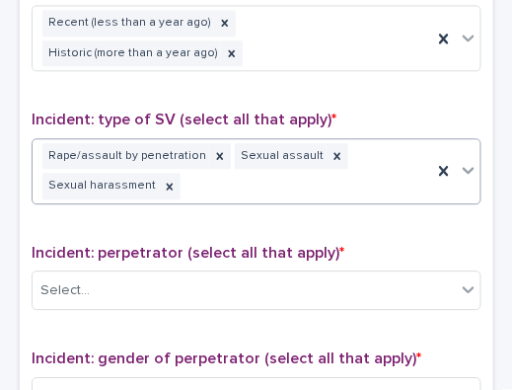
scroll to position [1487, 0]
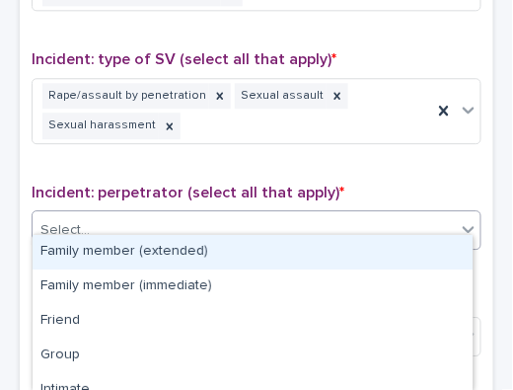
click at [214, 221] on div "Select..." at bounding box center [244, 230] width 423 height 33
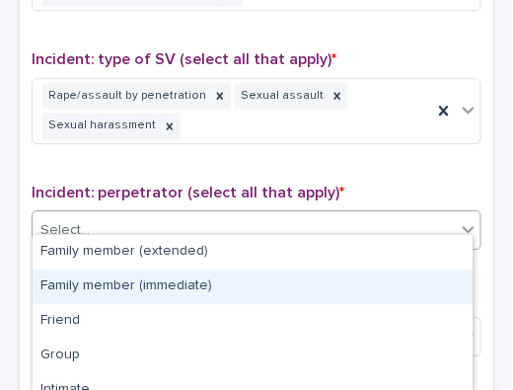
drag, startPoint x: 145, startPoint y: 307, endPoint x: 180, endPoint y: 283, distance: 41.9
click at [180, 283] on div "Family member (immediate)" at bounding box center [253, 286] width 440 height 35
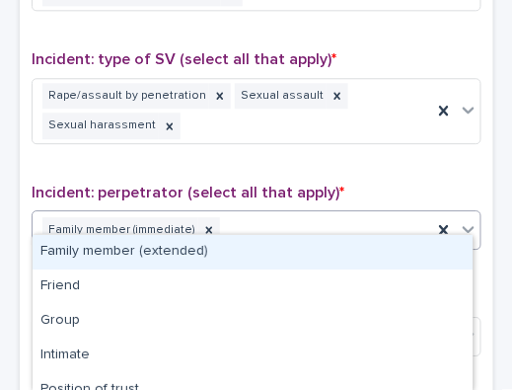
click at [463, 219] on icon at bounding box center [469, 229] width 20 height 20
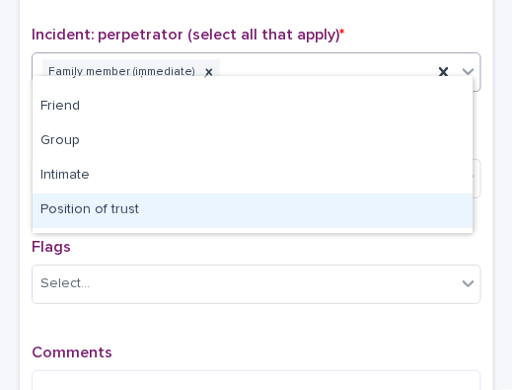
scroll to position [75, 0]
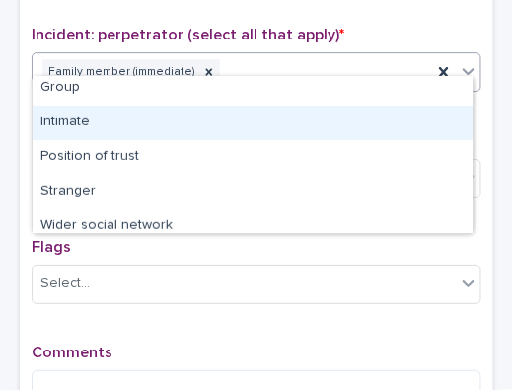
click at [332, 121] on div "Intimate" at bounding box center [253, 123] width 440 height 35
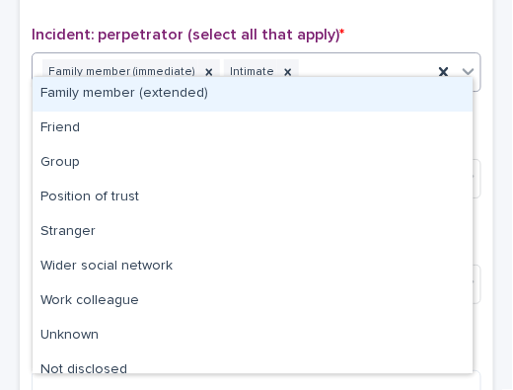
click at [462, 61] on icon at bounding box center [469, 71] width 20 height 20
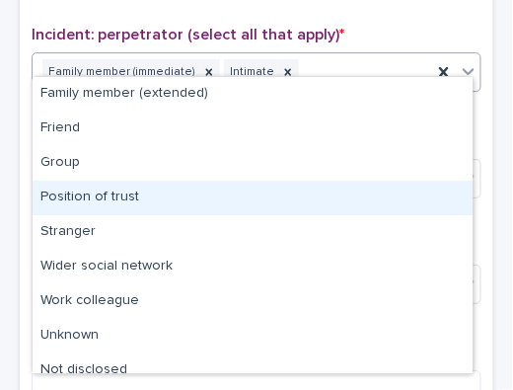
click at [282, 197] on div "Position of trust" at bounding box center [253, 198] width 440 height 35
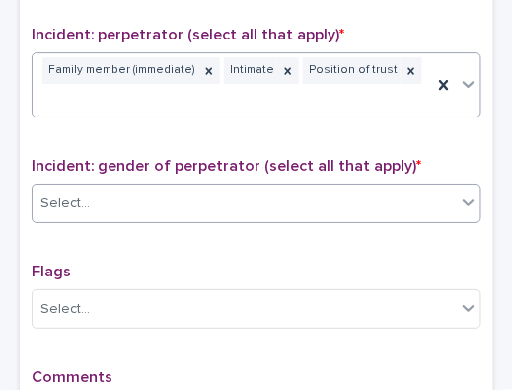
click at [213, 187] on div "Select..." at bounding box center [244, 203] width 423 height 33
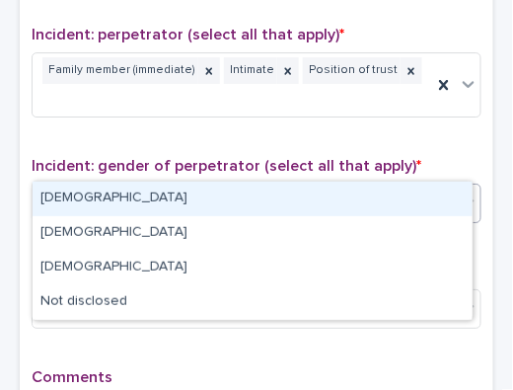
click at [162, 198] on div "[DEMOGRAPHIC_DATA]" at bounding box center [253, 199] width 440 height 35
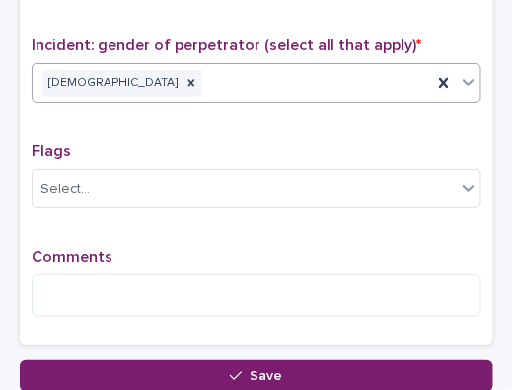
scroll to position [1810, 0]
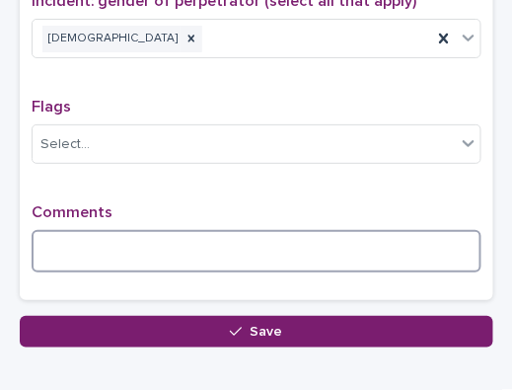
click at [150, 230] on textarea at bounding box center [257, 250] width 450 height 41
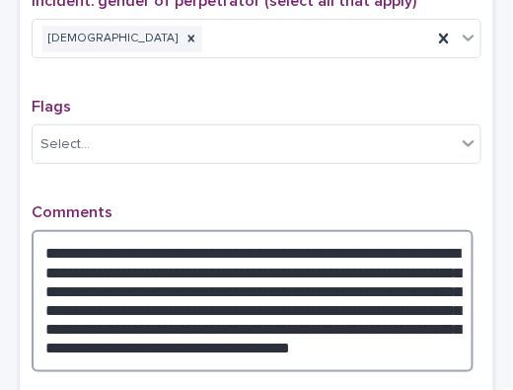
click at [403, 278] on textarea "**********" at bounding box center [253, 300] width 442 height 141
click at [130, 309] on textarea "**********" at bounding box center [253, 300] width 442 height 141
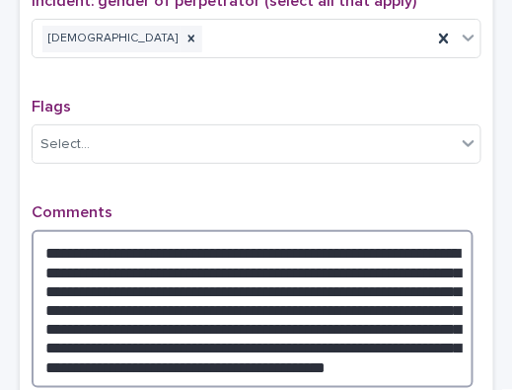
click at [126, 310] on textarea "**********" at bounding box center [253, 308] width 442 height 157
click at [130, 304] on textarea "**********" at bounding box center [253, 308] width 442 height 157
click at [210, 328] on textarea "**********" at bounding box center [253, 308] width 442 height 157
click at [149, 309] on textarea "**********" at bounding box center [253, 308] width 442 height 157
click at [274, 324] on textarea "**********" at bounding box center [253, 308] width 442 height 157
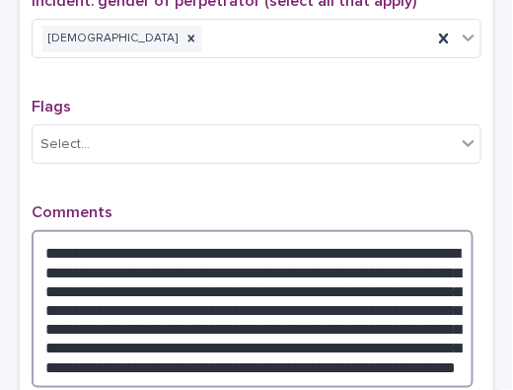
click at [296, 324] on textarea "**********" at bounding box center [253, 308] width 442 height 157
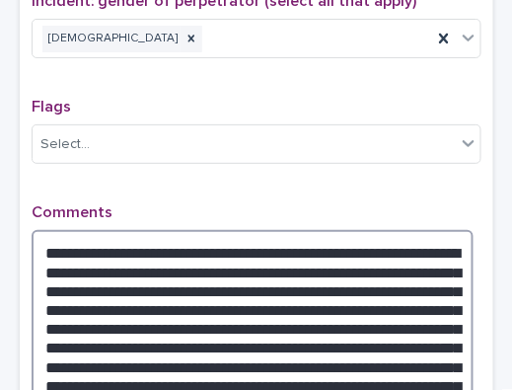
scroll to position [1818, 0]
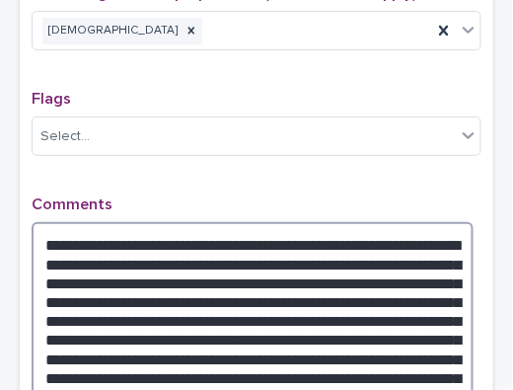
click at [399, 351] on textarea "**********" at bounding box center [253, 334] width 442 height 224
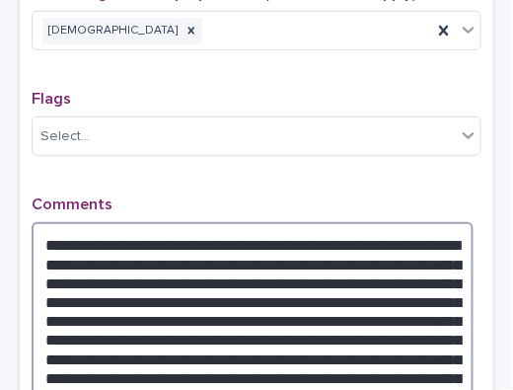
click at [91, 381] on textarea "**********" at bounding box center [253, 334] width 442 height 224
click at [269, 376] on textarea "**********" at bounding box center [253, 334] width 442 height 224
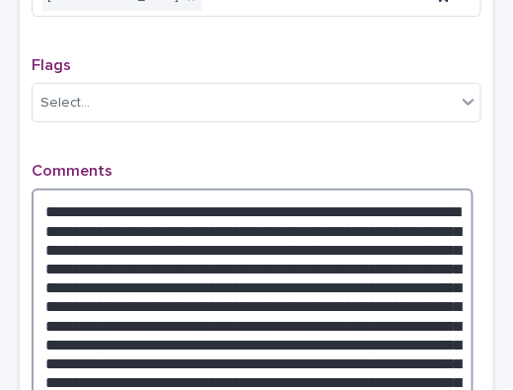
scroll to position [1990, 0]
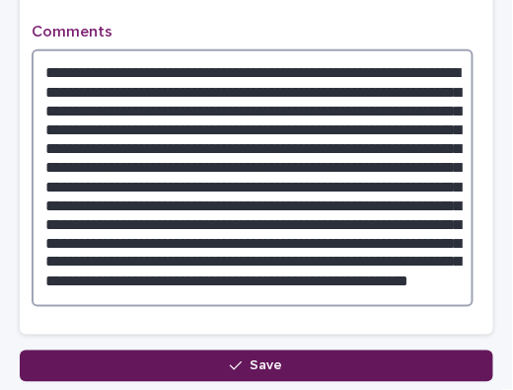
type textarea "**********"
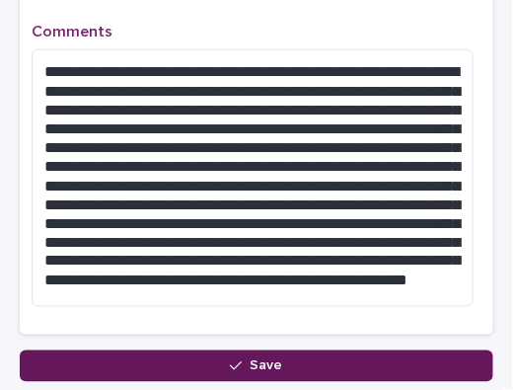
click at [316, 350] on button "Save" at bounding box center [257, 366] width 474 height 32
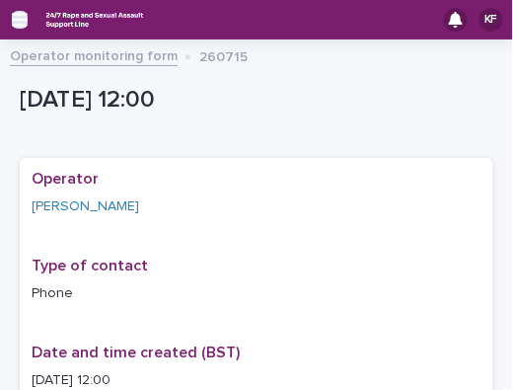
click at [21, 22] on icon "button" at bounding box center [20, 20] width 16 height 18
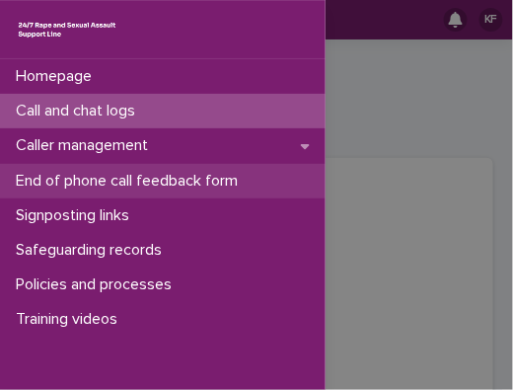
click at [67, 180] on p "End of phone call feedback form" at bounding box center [131, 181] width 246 height 19
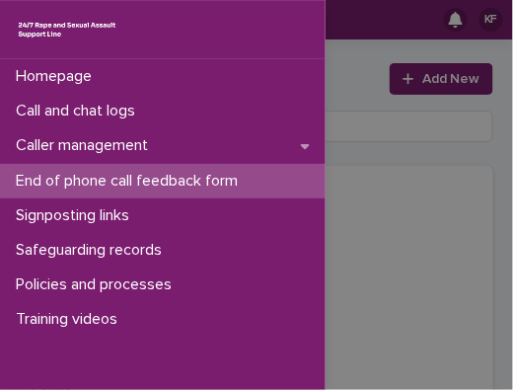
click at [405, 67] on div "Homepage Call and chat logs Caller management End of phone call feedback form S…" at bounding box center [256, 195] width 513 height 390
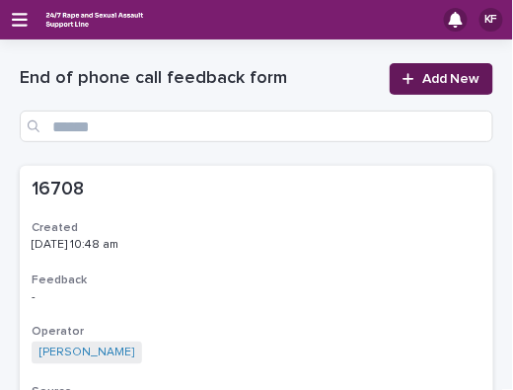
click at [405, 76] on icon at bounding box center [409, 79] width 12 height 14
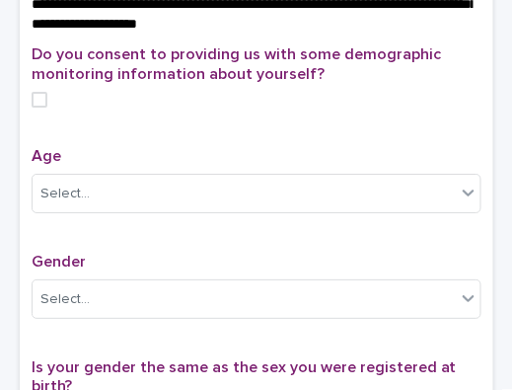
scroll to position [752, 0]
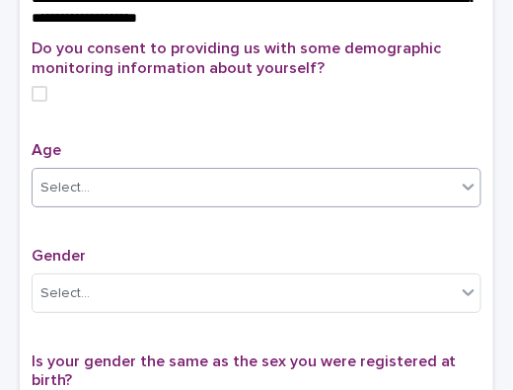
click at [432, 204] on div "Select..." at bounding box center [244, 188] width 423 height 33
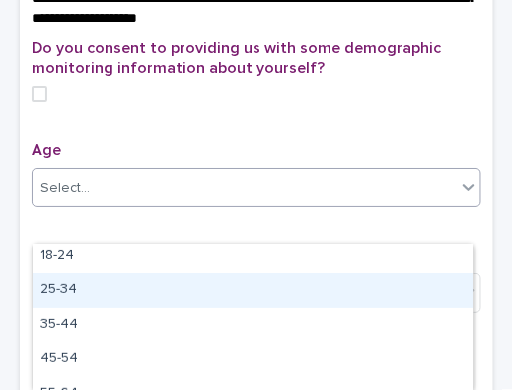
scroll to position [97, 0]
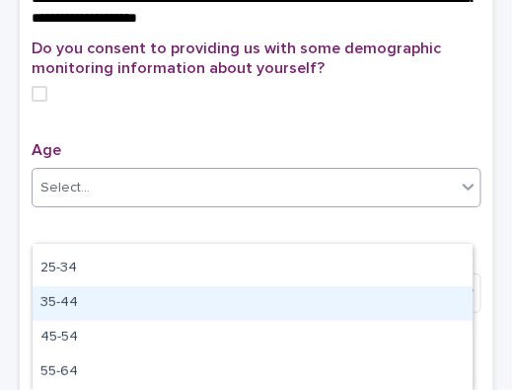
click at [322, 307] on div "35-44" at bounding box center [253, 303] width 440 height 35
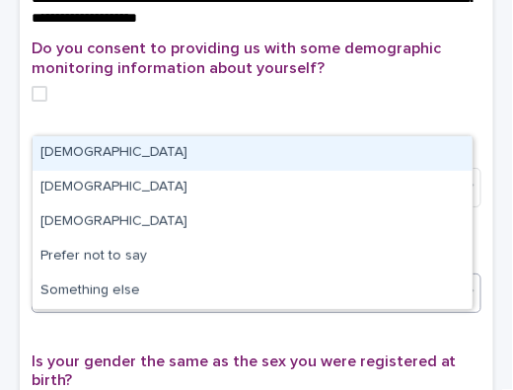
click at [307, 310] on div "Select..." at bounding box center [244, 293] width 423 height 33
click at [296, 155] on div "[DEMOGRAPHIC_DATA]" at bounding box center [253, 153] width 440 height 35
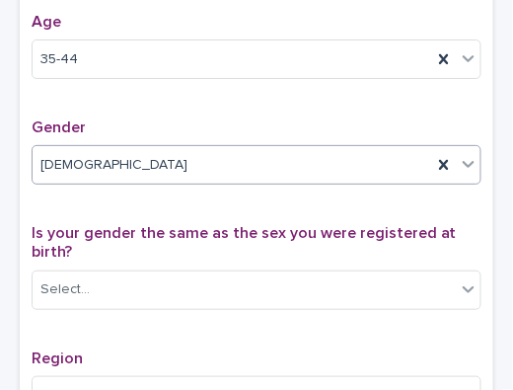
scroll to position [933, 0]
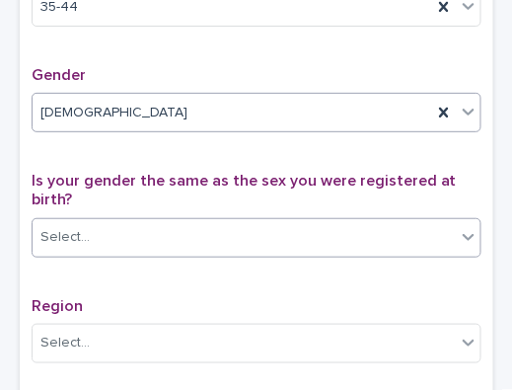
click at [369, 254] on div "Select..." at bounding box center [244, 237] width 423 height 33
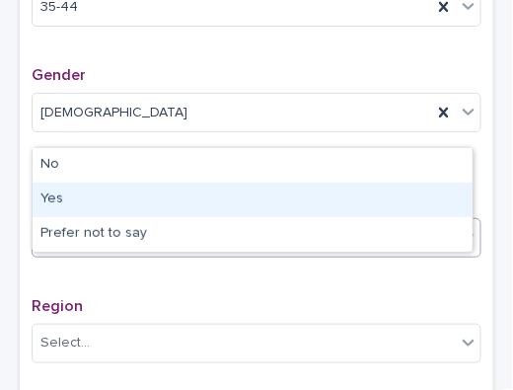
click at [326, 210] on div "Yes" at bounding box center [253, 200] width 440 height 35
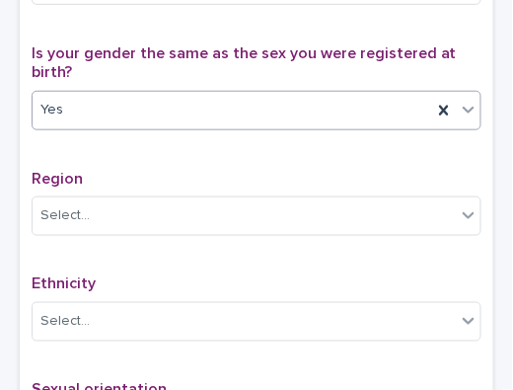
scroll to position [1105, 0]
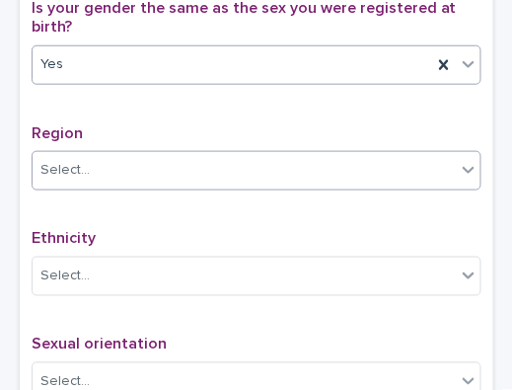
click at [353, 187] on div "Select..." at bounding box center [244, 170] width 423 height 33
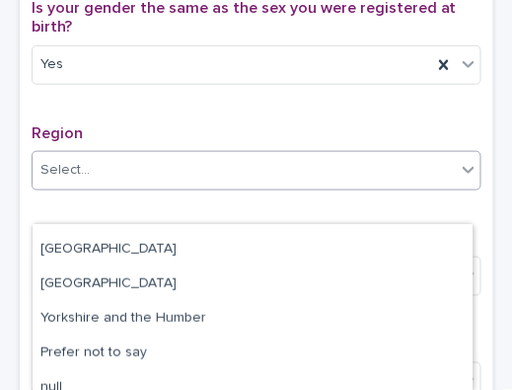
scroll to position [248, 0]
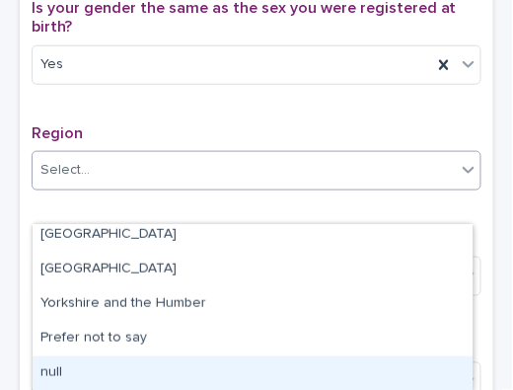
click at [398, 375] on div "null" at bounding box center [253, 373] width 440 height 35
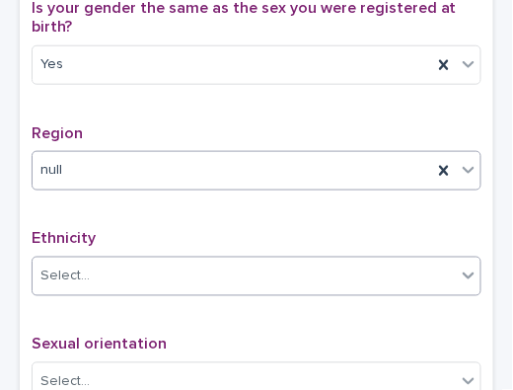
click at [353, 293] on div "Select..." at bounding box center [244, 277] width 423 height 33
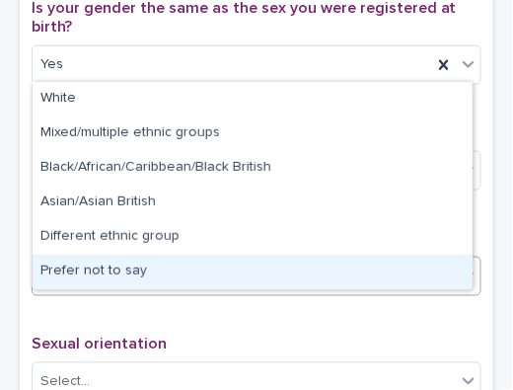
click at [334, 280] on div "Prefer not to say" at bounding box center [253, 272] width 440 height 35
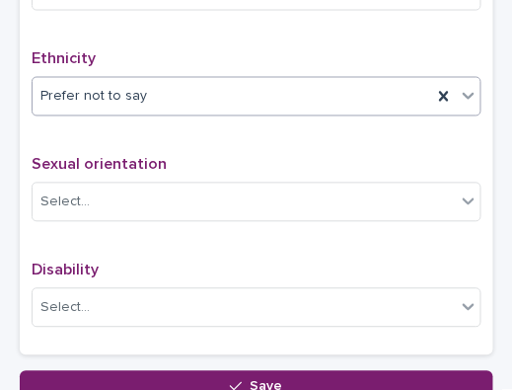
scroll to position [1301, 0]
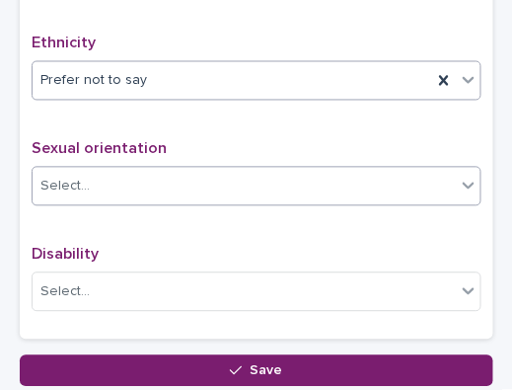
click at [343, 203] on div "Select..." at bounding box center [244, 187] width 423 height 33
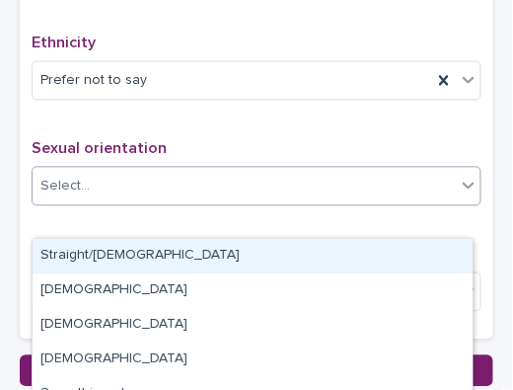
click at [277, 268] on div "Straight/[DEMOGRAPHIC_DATA]" at bounding box center [253, 256] width 440 height 35
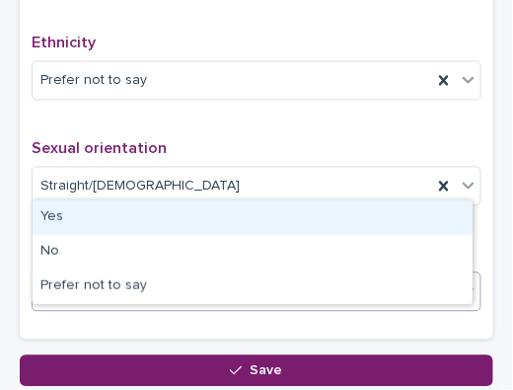
click at [259, 309] on div "Select..." at bounding box center [244, 292] width 423 height 33
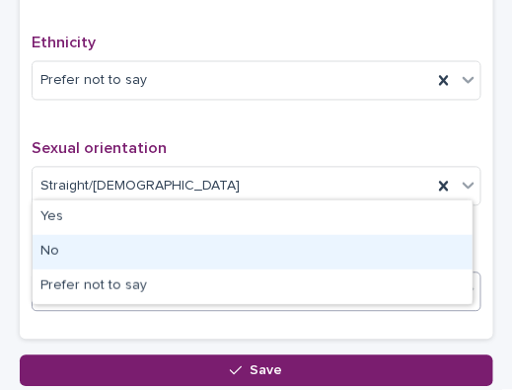
click at [231, 251] on div "No" at bounding box center [253, 252] width 440 height 35
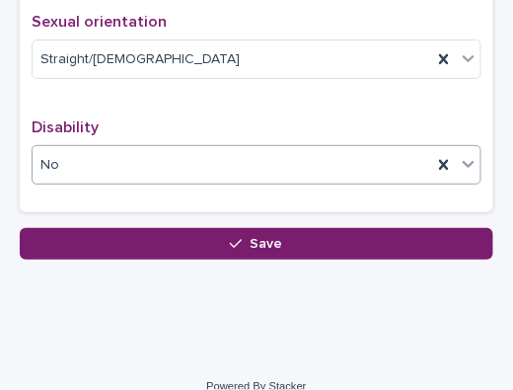
scroll to position [1465, 0]
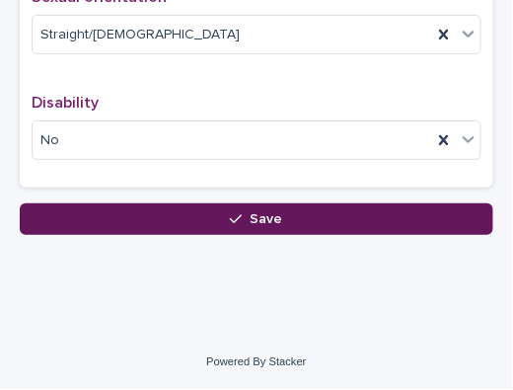
click at [368, 235] on button "Save" at bounding box center [257, 219] width 474 height 32
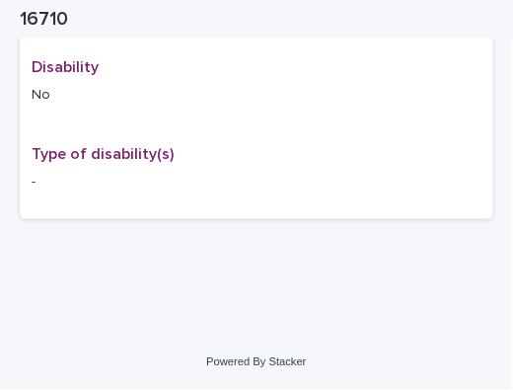
scroll to position [1040, 0]
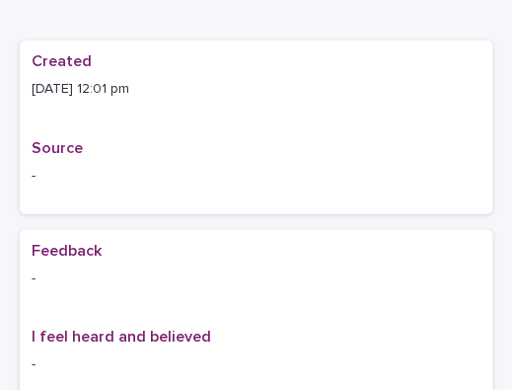
scroll to position [0, 0]
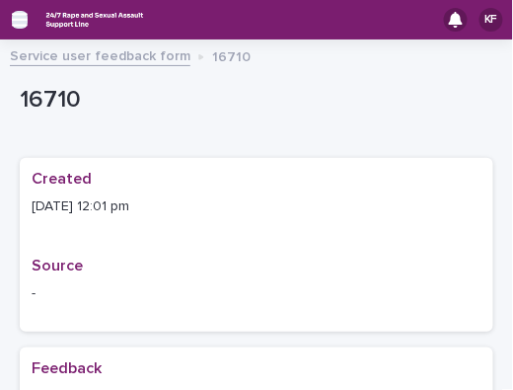
click at [22, 18] on icon "button" at bounding box center [20, 20] width 16 height 18
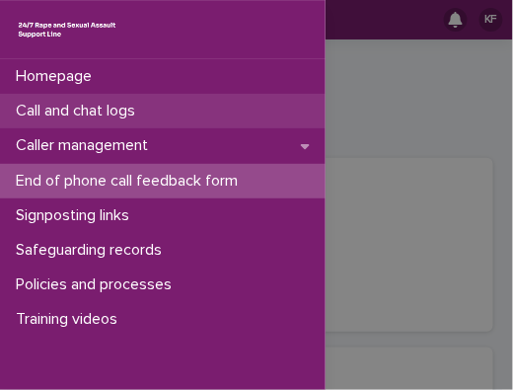
click at [52, 107] on p "Call and chat logs" at bounding box center [79, 111] width 143 height 19
